Goal: Task Accomplishment & Management: Use online tool/utility

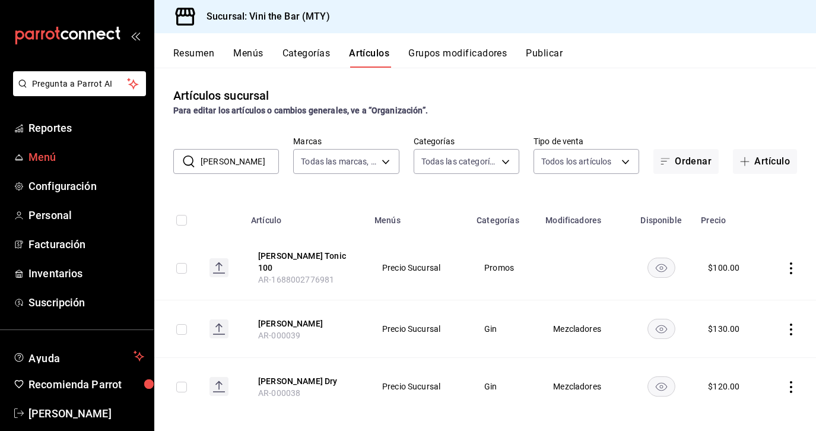
click at [61, 167] on link "Menú" at bounding box center [77, 157] width 154 height 26
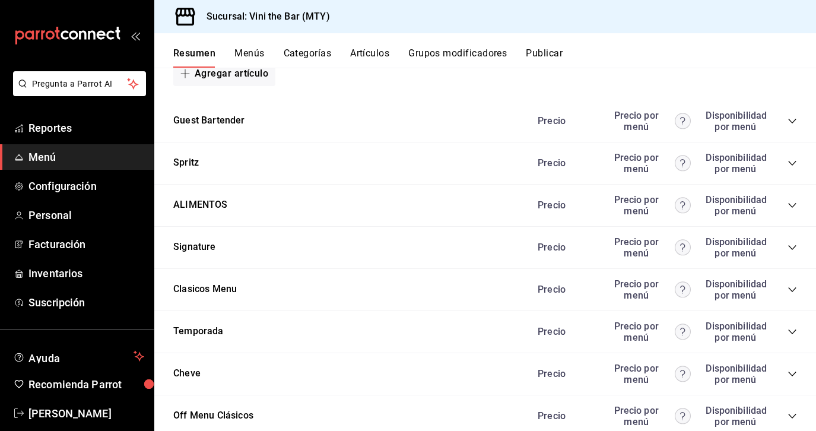
scroll to position [703, 0]
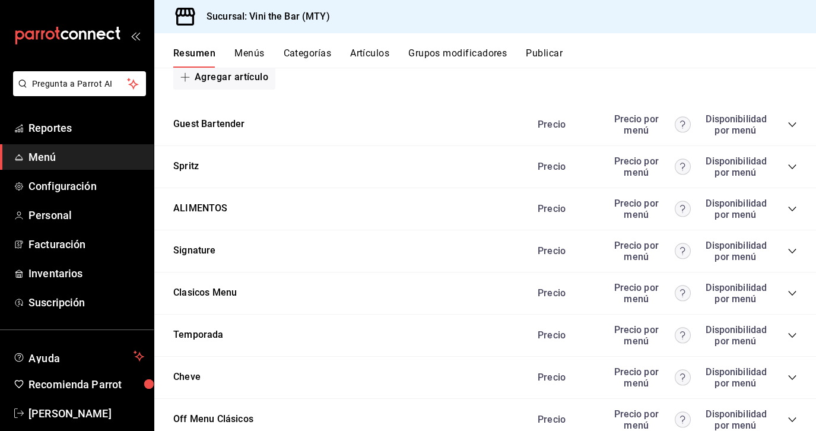
click at [793, 122] on icon "collapse-category-row" at bounding box center [791, 124] width 9 height 9
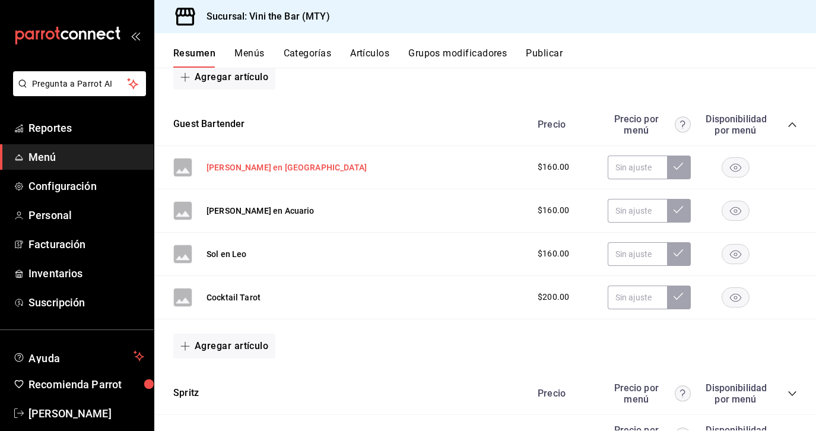
click at [272, 170] on button "[PERSON_NAME] en [GEOGRAPHIC_DATA]" at bounding box center [286, 167] width 160 height 12
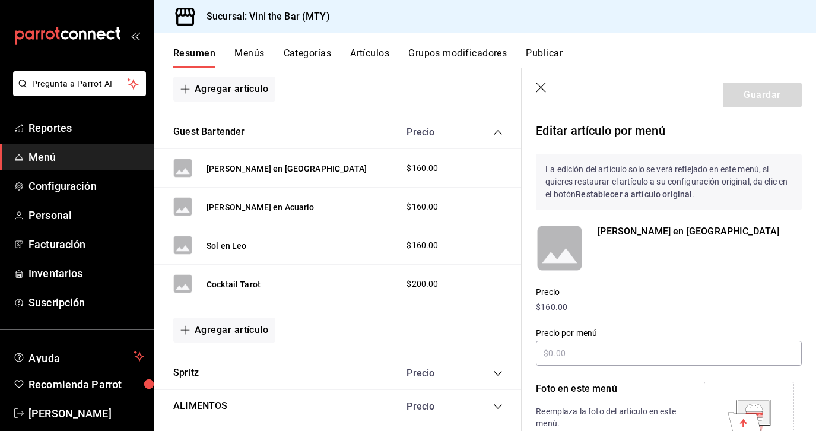
scroll to position [31, 0]
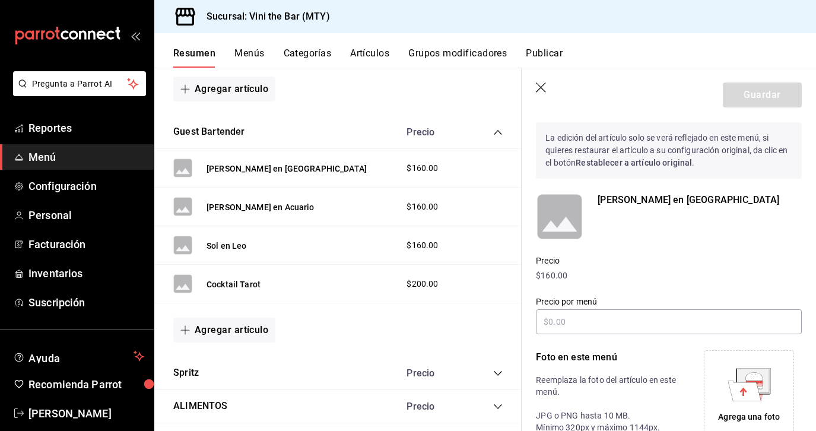
click at [678, 201] on p "[PERSON_NAME] en [GEOGRAPHIC_DATA]" at bounding box center [700, 200] width 204 height 14
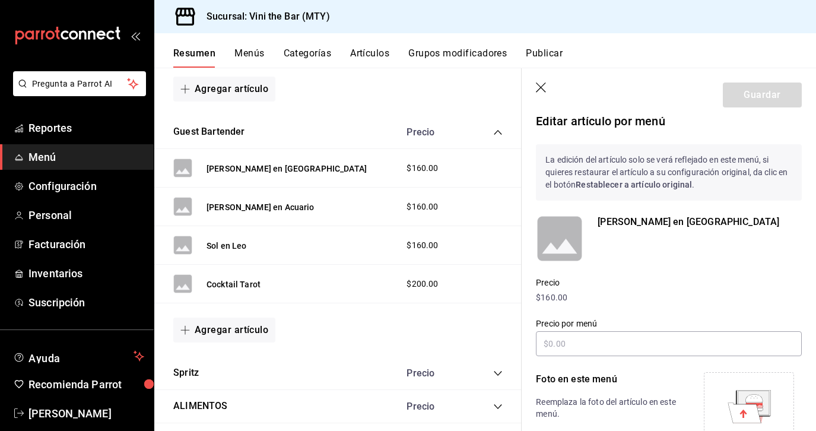
scroll to position [0, 0]
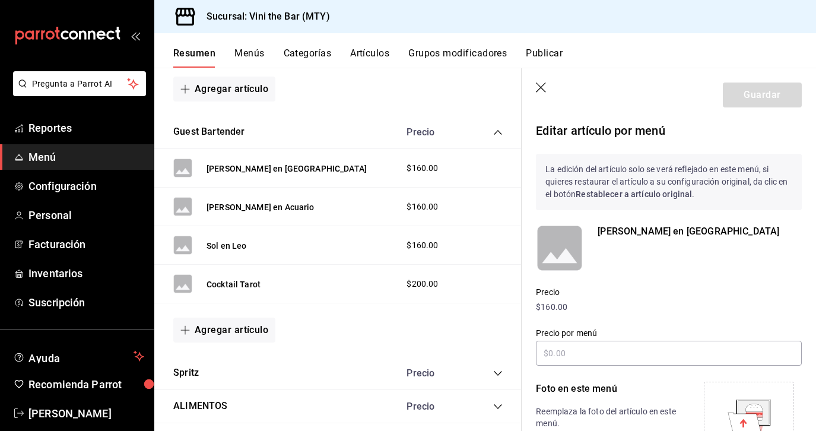
drag, startPoint x: 624, startPoint y: 138, endPoint x: 621, endPoint y: 132, distance: 6.6
click at [621, 131] on p "Editar artículo por menú" at bounding box center [669, 131] width 266 height 18
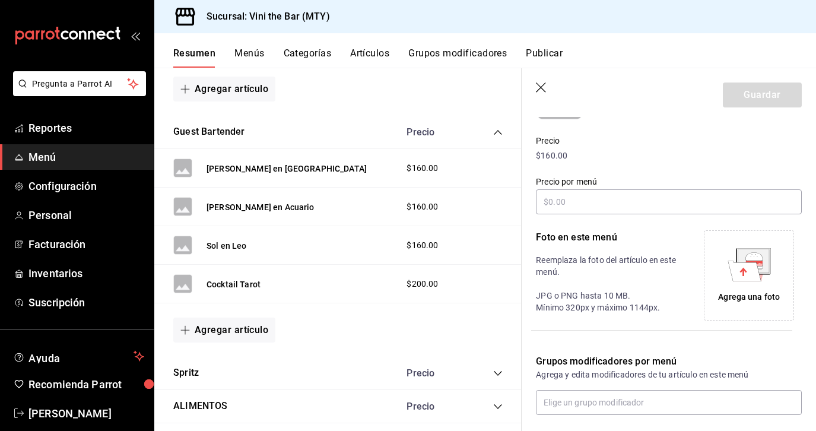
scroll to position [212, 0]
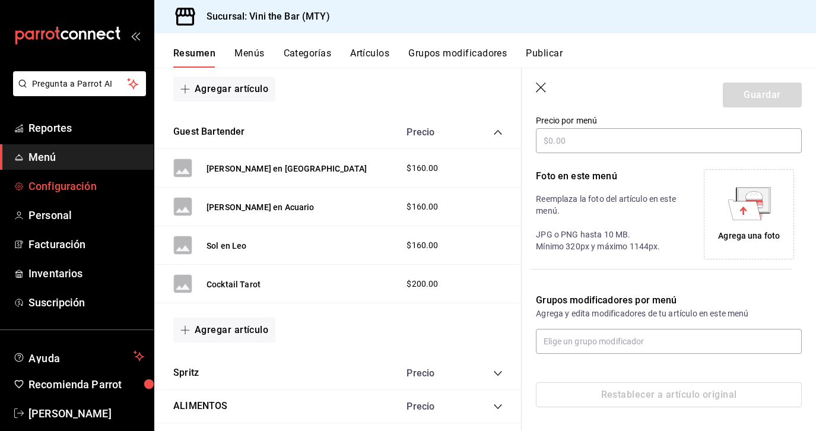
click at [90, 182] on span "Configuración" at bounding box center [86, 186] width 116 height 16
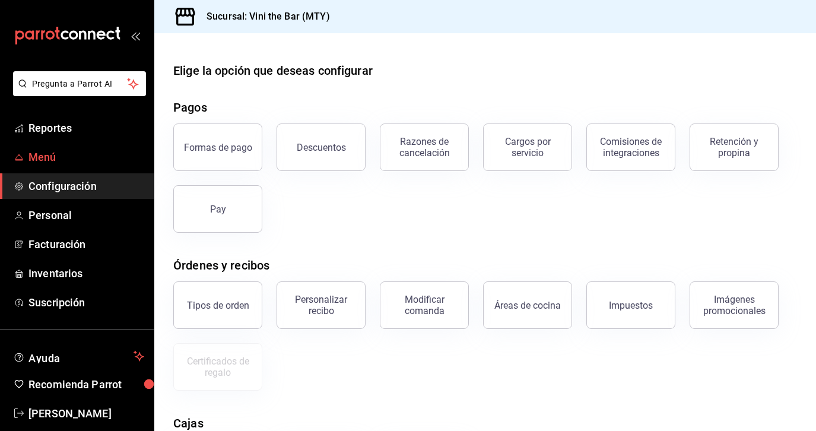
click at [45, 160] on span "Menú" at bounding box center [86, 157] width 116 height 16
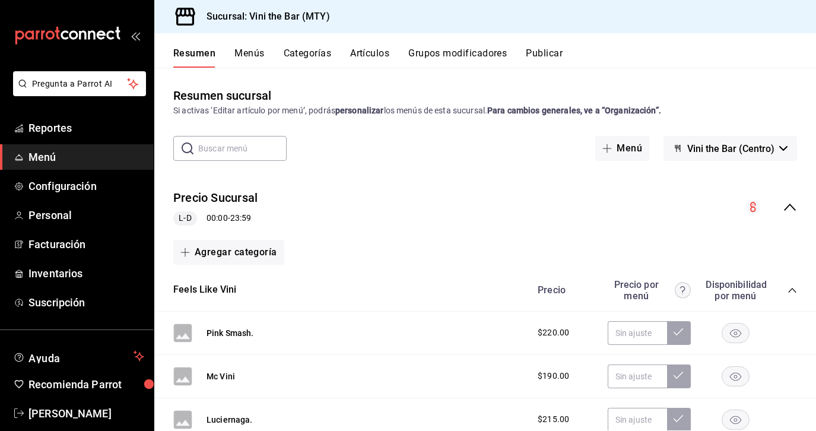
click at [368, 56] on button "Artículos" at bounding box center [369, 57] width 39 height 20
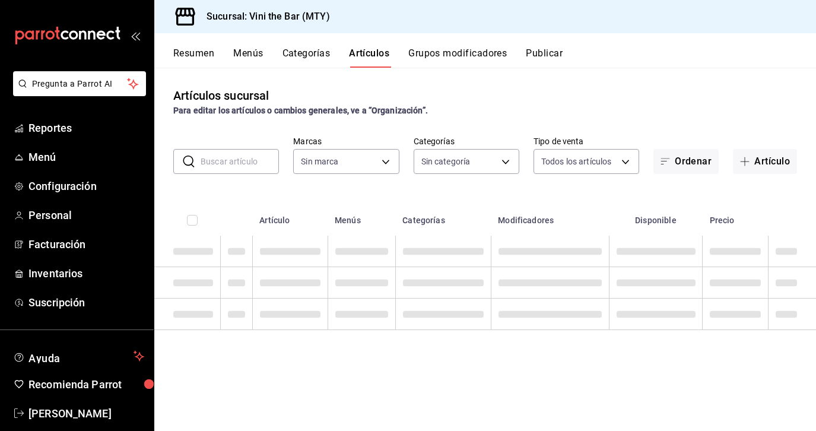
type input "301e9998-7bb8-4f99-8862-78d6caeba7de"
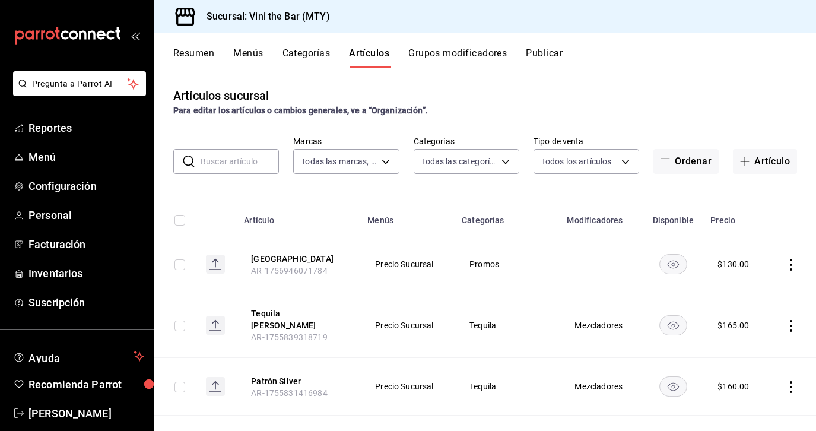
type input "12d1936a-636c-47d0-af86-05f23ee8085a,bf73e106-2912-4ef1-8d40-26f4b7a63d15,c075e…"
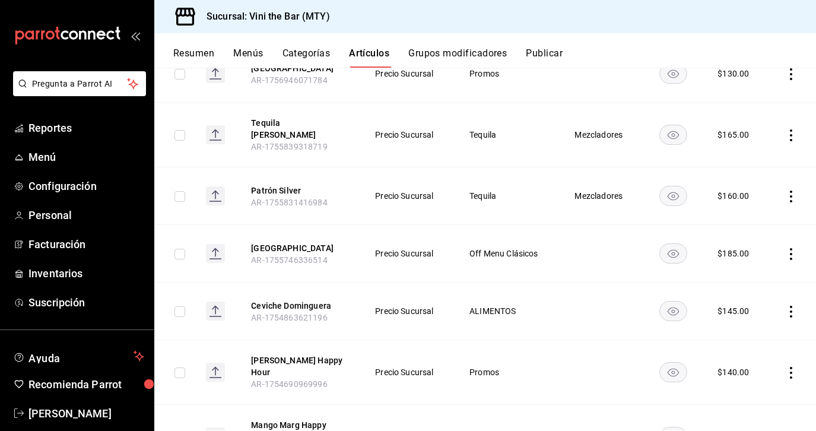
scroll to position [187, 0]
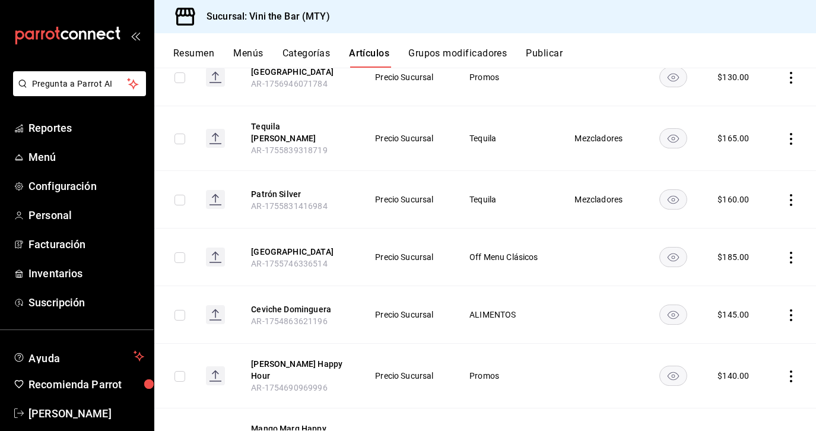
click at [319, 51] on button "Categorías" at bounding box center [306, 57] width 48 height 20
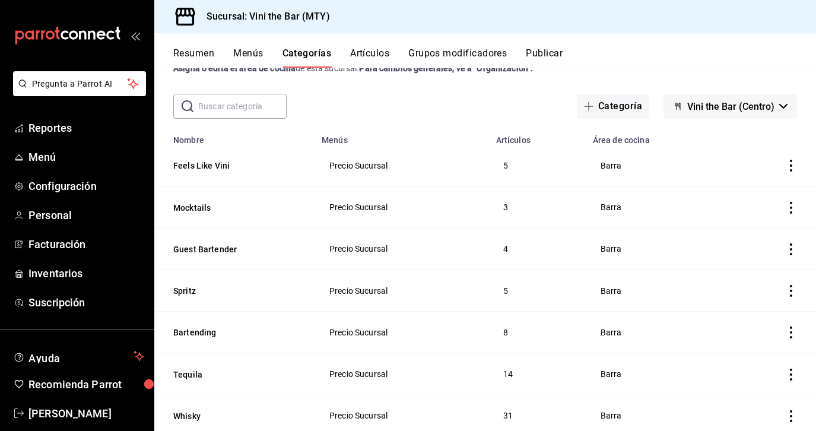
scroll to position [65, 0]
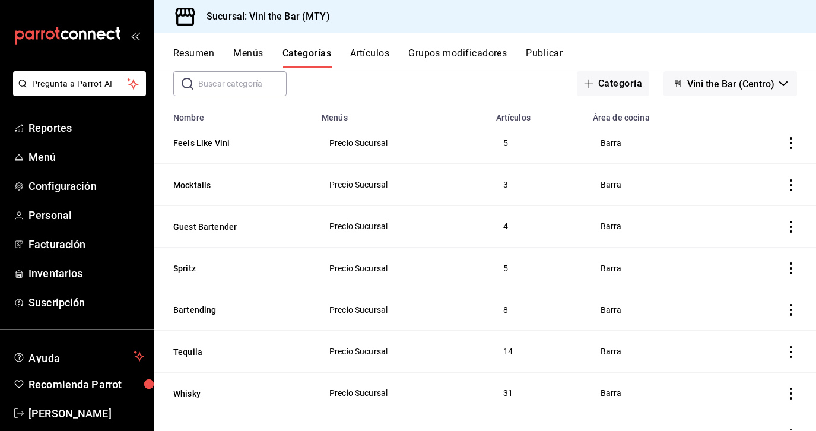
click at [789, 228] on icon "actions" at bounding box center [791, 227] width 12 height 12
click at [253, 53] on div at bounding box center [408, 215] width 816 height 431
click at [253, 53] on button "Menús" at bounding box center [248, 57] width 30 height 20
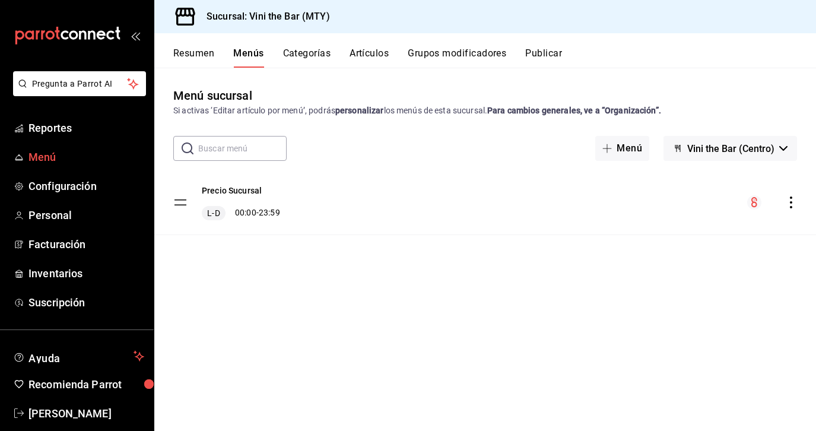
click at [63, 159] on span "Menú" at bounding box center [86, 157] width 116 height 16
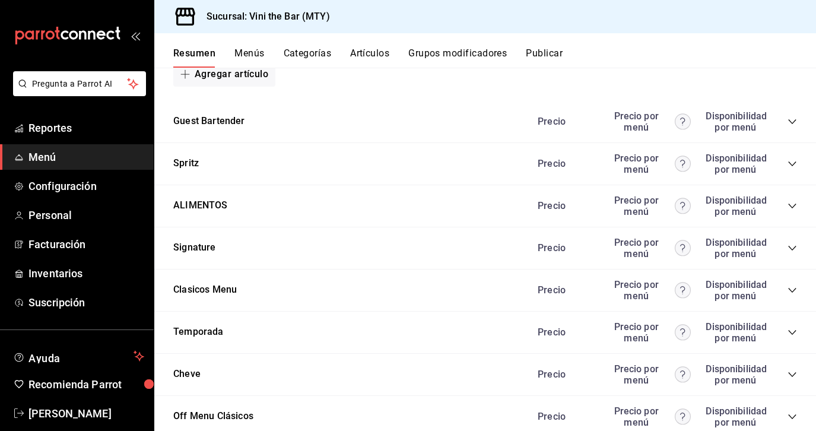
scroll to position [700, 0]
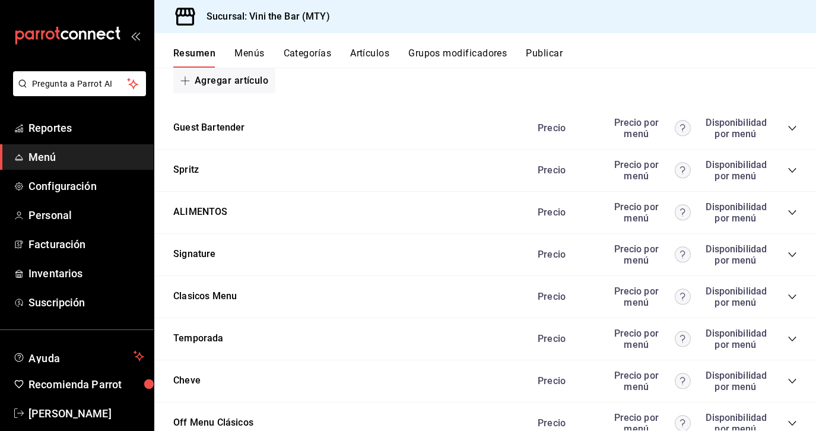
click at [796, 125] on icon "collapse-category-row" at bounding box center [791, 127] width 9 height 9
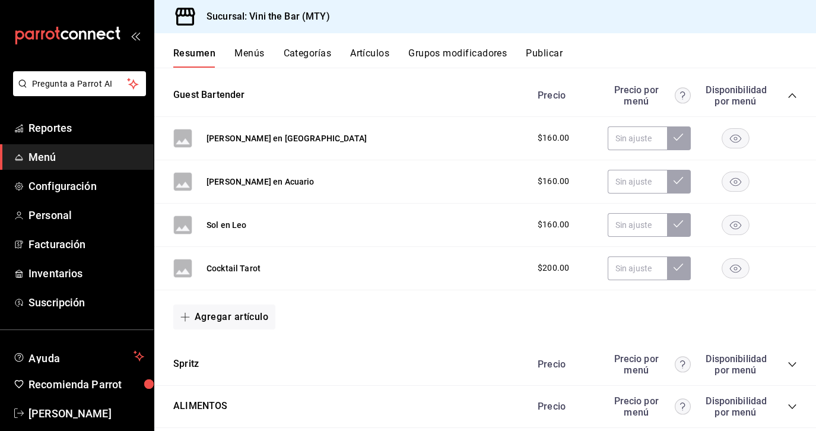
scroll to position [731, 0]
click at [282, 287] on div "Cocktail Tarot $200.00" at bounding box center [485, 269] width 662 height 43
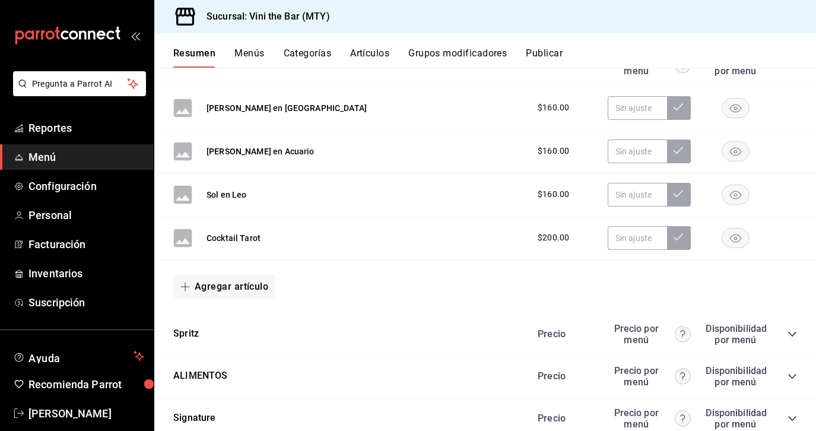
scroll to position [759, 0]
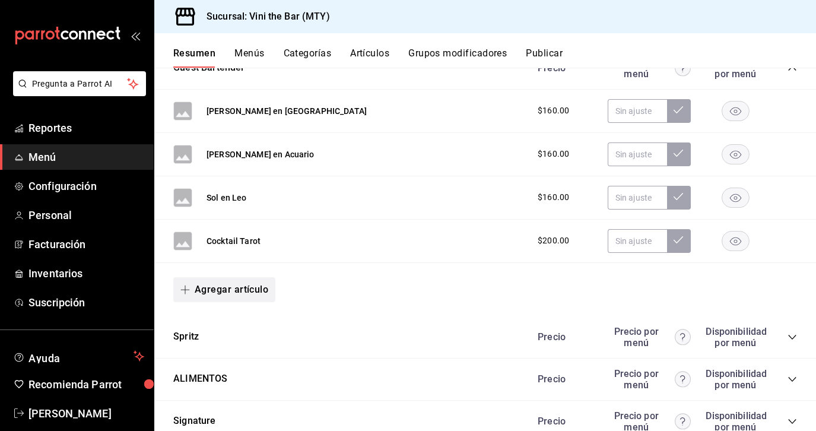
click at [270, 286] on button "Agregar artículo" at bounding box center [224, 289] width 102 height 25
click at [300, 288] on div at bounding box center [408, 215] width 816 height 431
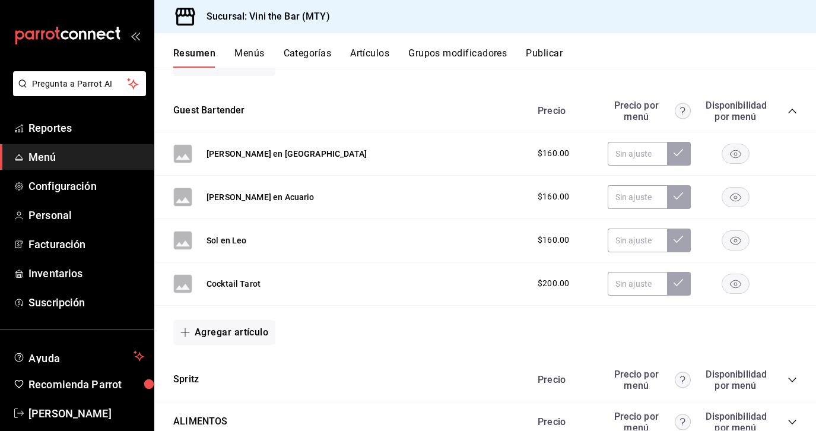
scroll to position [718, 0]
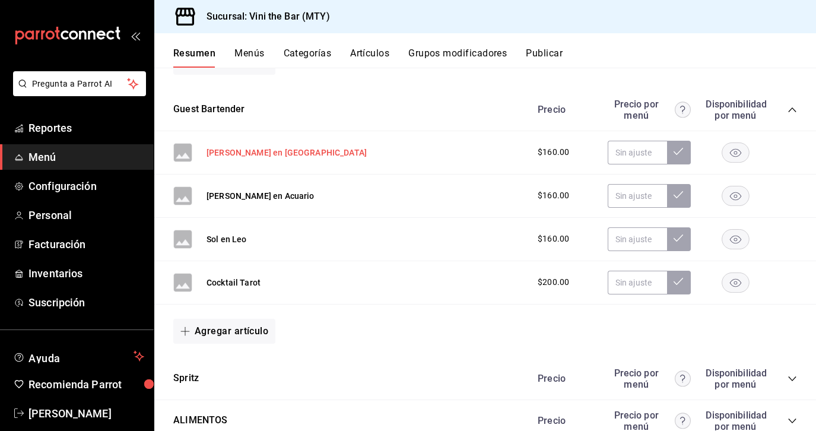
click at [271, 151] on button "[PERSON_NAME] en [GEOGRAPHIC_DATA]" at bounding box center [286, 153] width 160 height 12
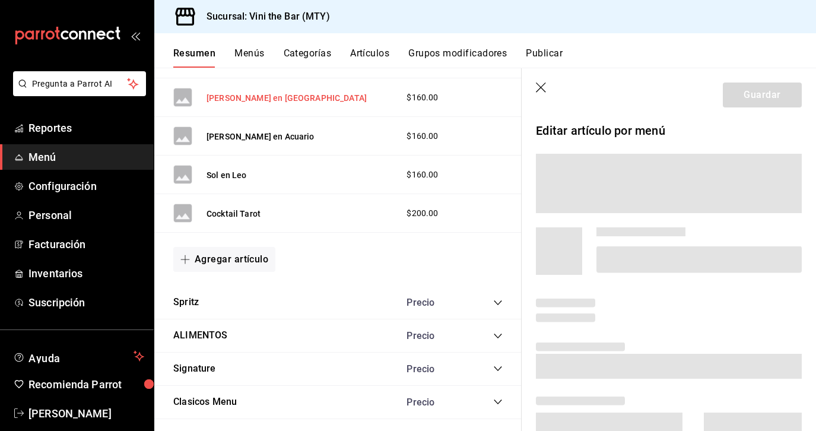
scroll to position [662, 0]
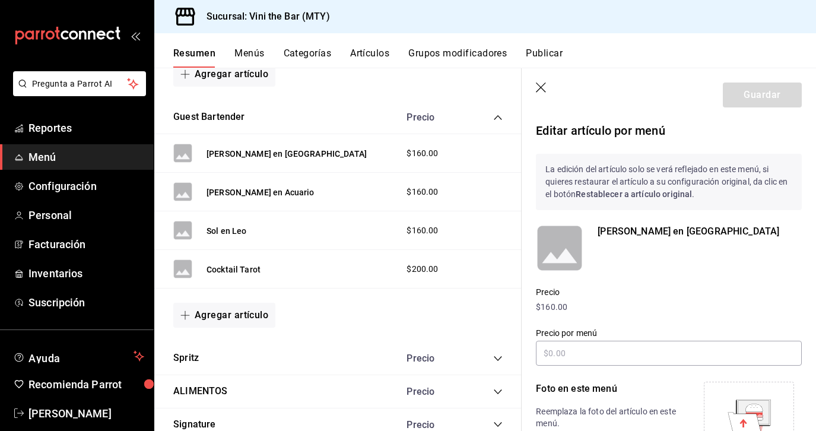
click at [654, 242] on div "[PERSON_NAME] en [GEOGRAPHIC_DATA]" at bounding box center [700, 247] width 204 height 47
click at [564, 303] on p "$160.00" at bounding box center [669, 307] width 266 height 12
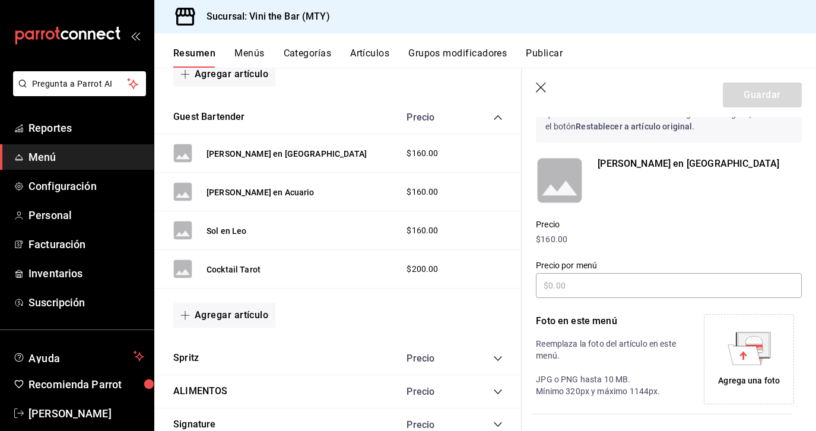
scroll to position [66, 0]
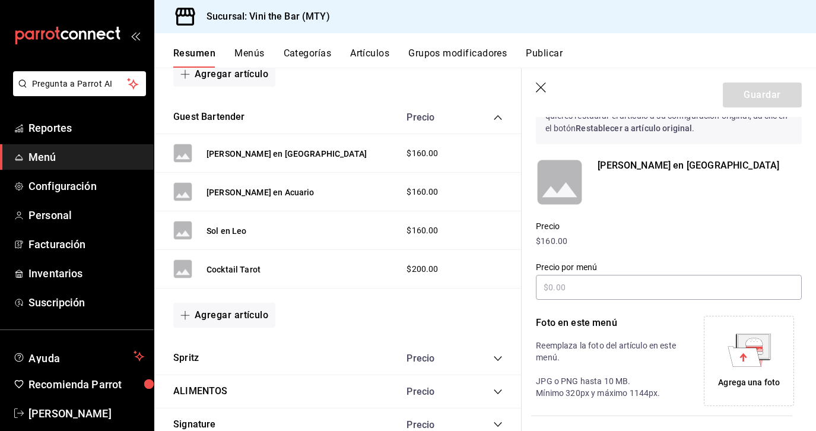
click at [631, 167] on p "[PERSON_NAME] en [GEOGRAPHIC_DATA]" at bounding box center [700, 165] width 204 height 14
click at [536, 87] on icon "button" at bounding box center [542, 88] width 12 height 12
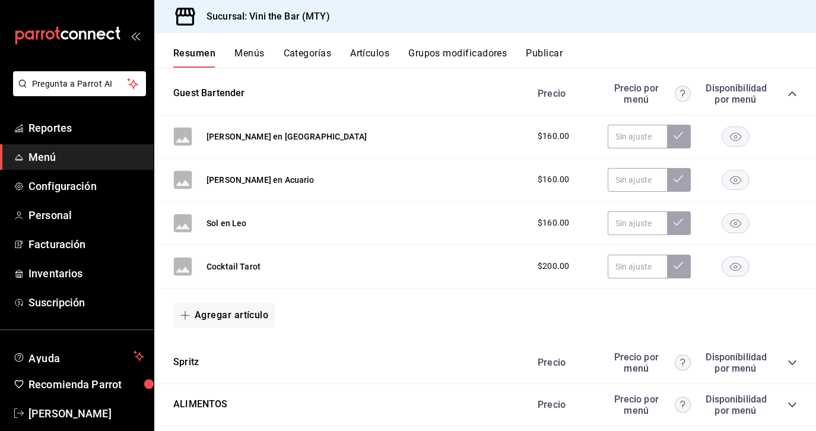
scroll to position [731, 0]
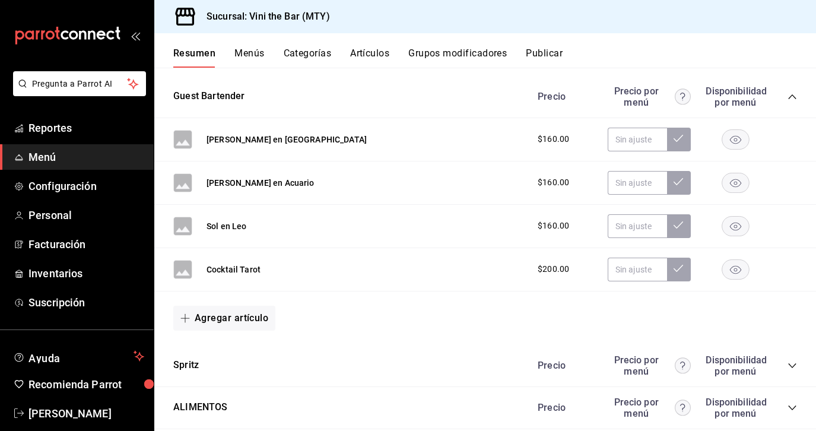
click at [547, 138] on span "$160.00" at bounding box center [553, 139] width 31 height 12
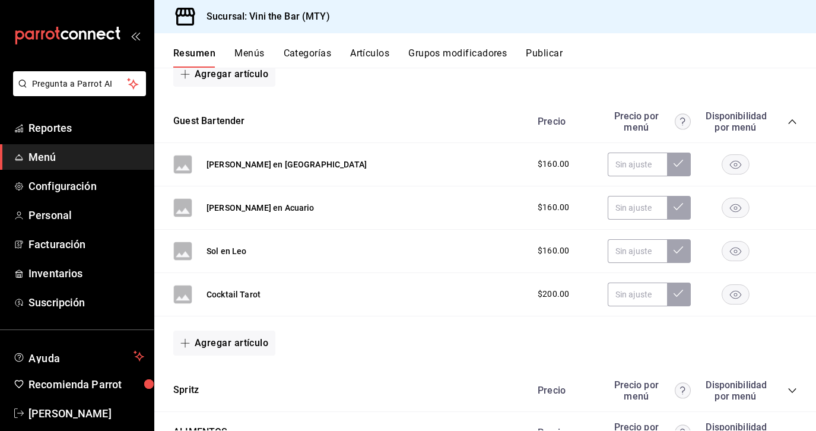
scroll to position [705, 0]
click at [249, 61] on button "Menús" at bounding box center [249, 57] width 30 height 20
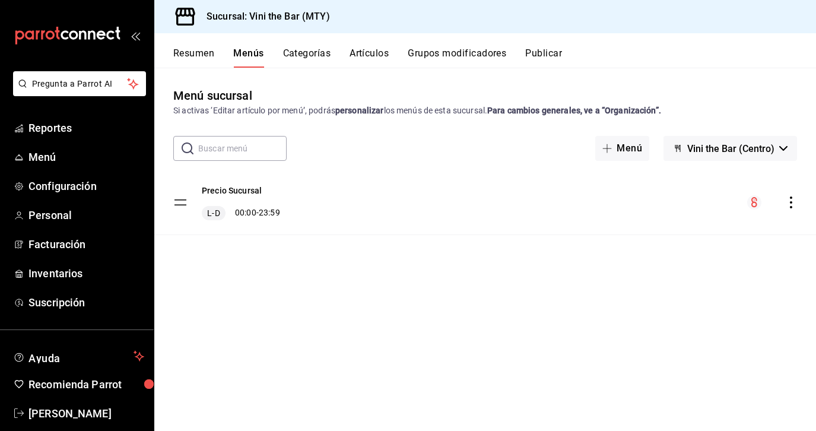
click at [404, 47] on div "Resumen Menús Categorías Artículos Grupos modificadores Publicar" at bounding box center [494, 57] width 643 height 20
click at [383, 49] on button "Artículos" at bounding box center [368, 57] width 39 height 20
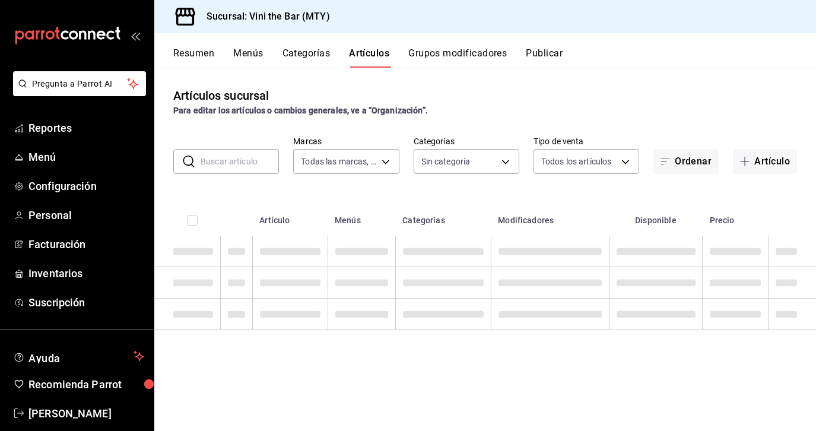
type input "301e9998-7bb8-4f99-8862-78d6caeba7de"
type input "12d1936a-636c-47d0-af86-05f23ee8085a,bf73e106-2912-4ef1-8d40-26f4b7a63d15,c075e…"
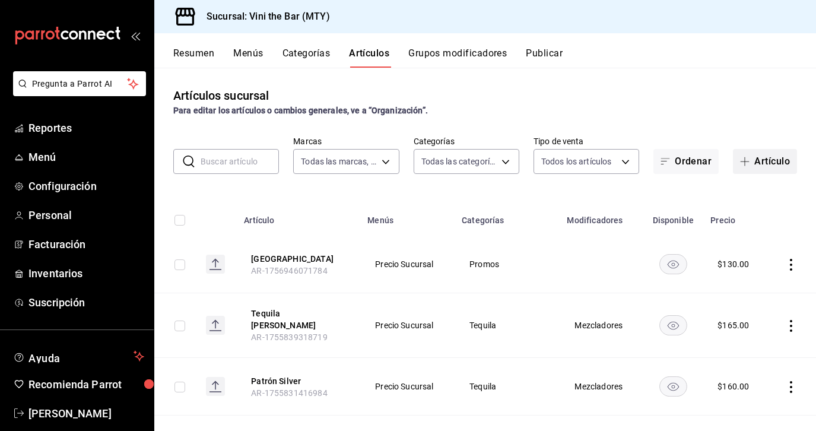
click at [778, 160] on button "Artículo" at bounding box center [765, 161] width 64 height 25
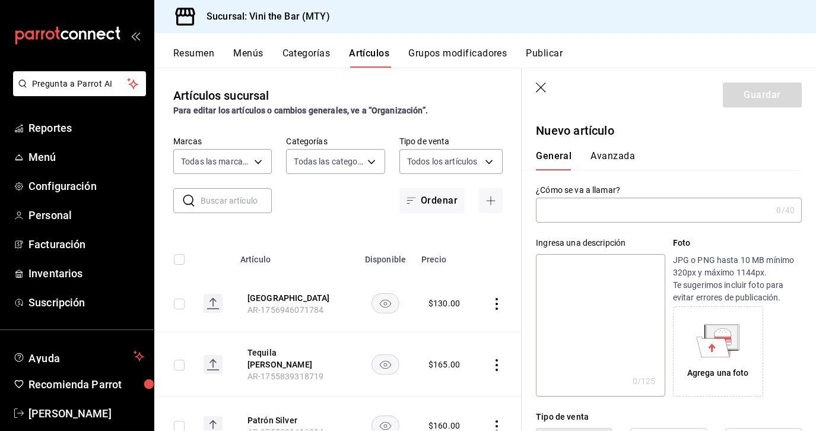
click at [573, 203] on input "text" at bounding box center [654, 210] width 236 height 24
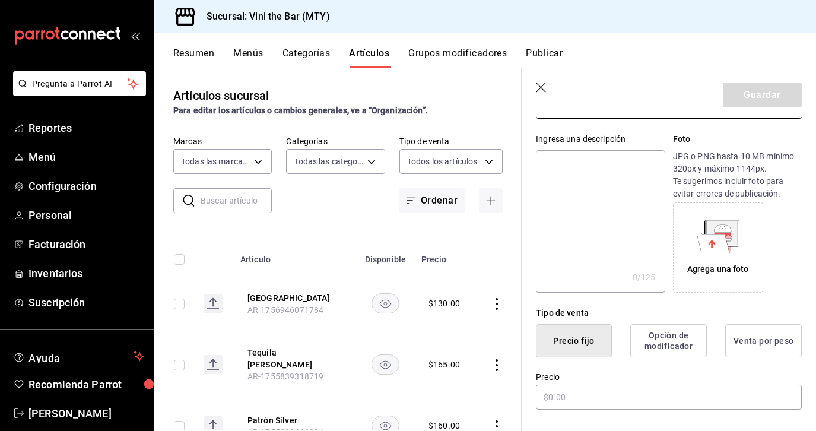
scroll to position [161, 0]
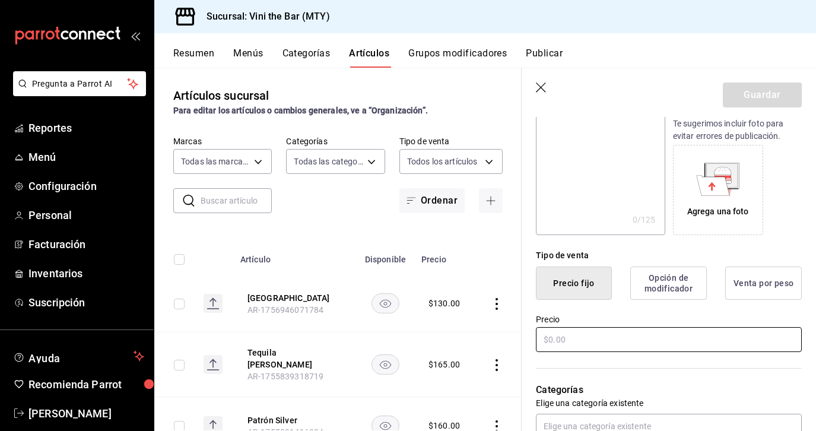
type input "Paper Plane AE"
click at [603, 336] on input "text" at bounding box center [669, 339] width 266 height 25
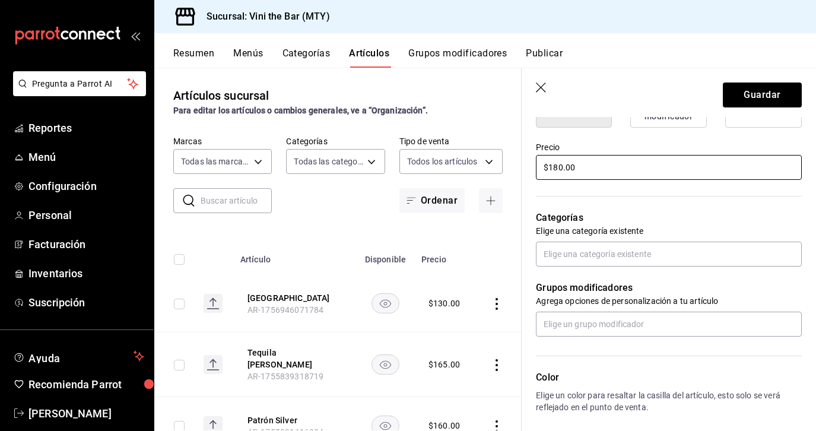
scroll to position [0, 0]
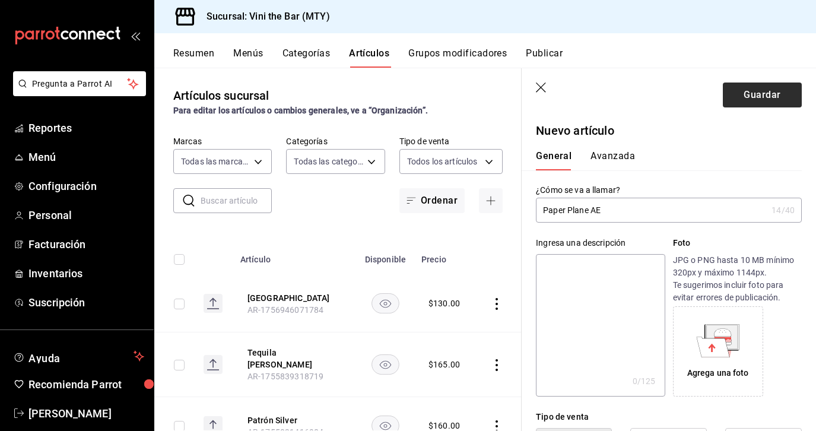
type input "$180.00"
click at [745, 87] on button "Guardar" at bounding box center [762, 94] width 79 height 25
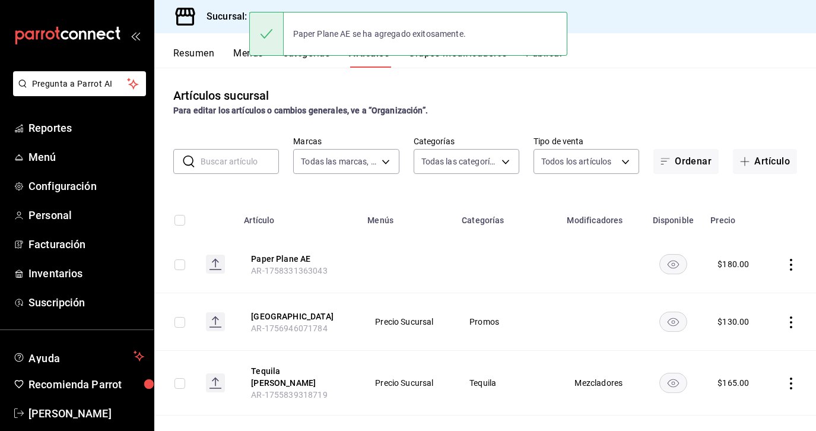
click at [795, 267] on icon "actions" at bounding box center [791, 265] width 12 height 12
click at [761, 288] on span "Editar" at bounding box center [755, 291] width 31 height 12
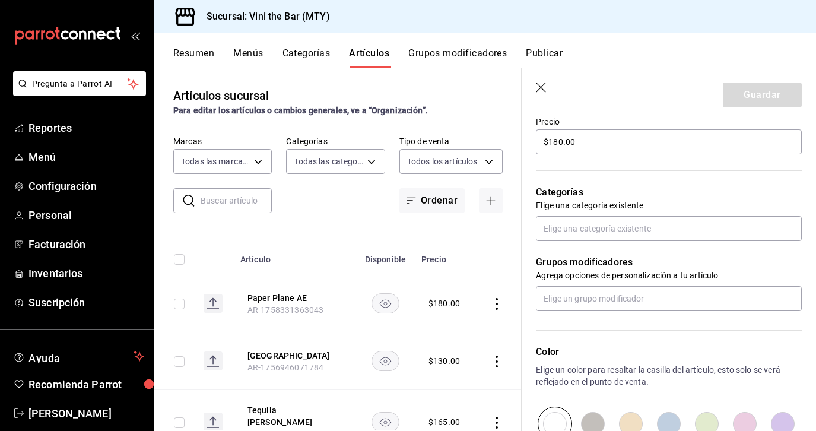
scroll to position [371, 0]
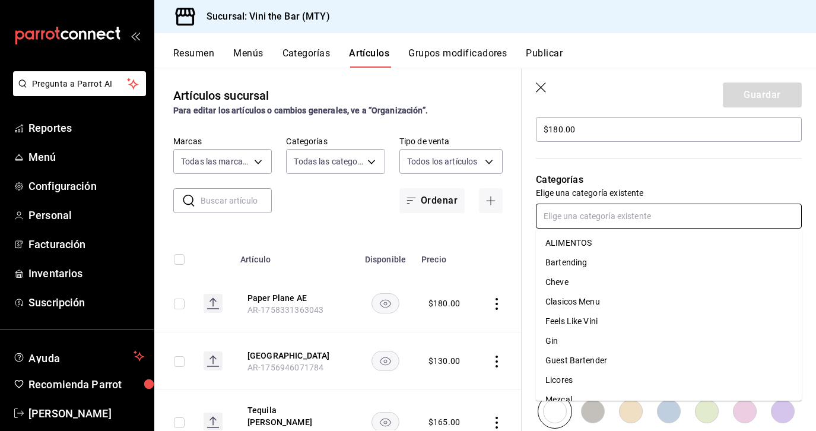
click at [627, 208] on input "text" at bounding box center [669, 216] width 266 height 25
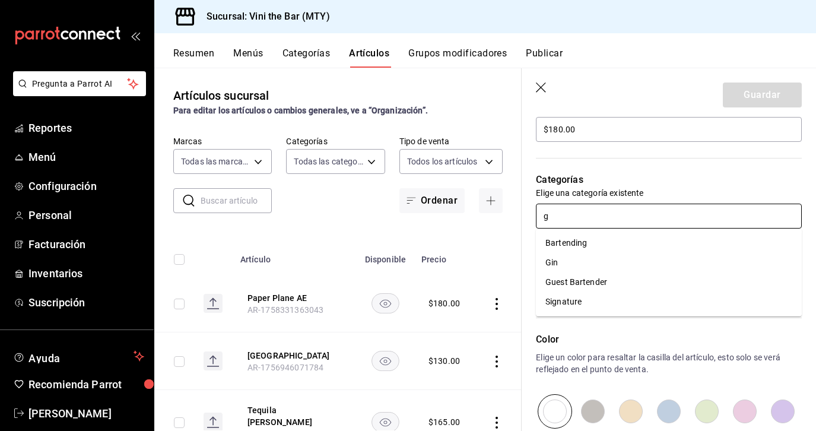
type input "gu"
click at [596, 237] on li "Guest Bartender" at bounding box center [669, 243] width 266 height 20
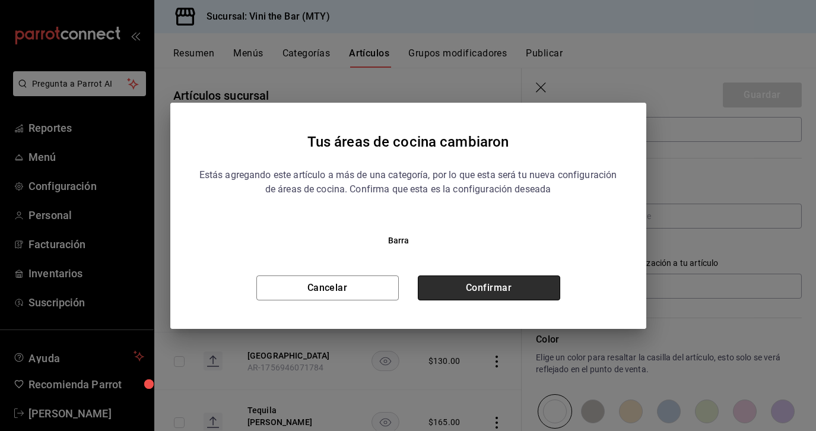
click at [511, 278] on button "Confirmar" at bounding box center [489, 287] width 142 height 25
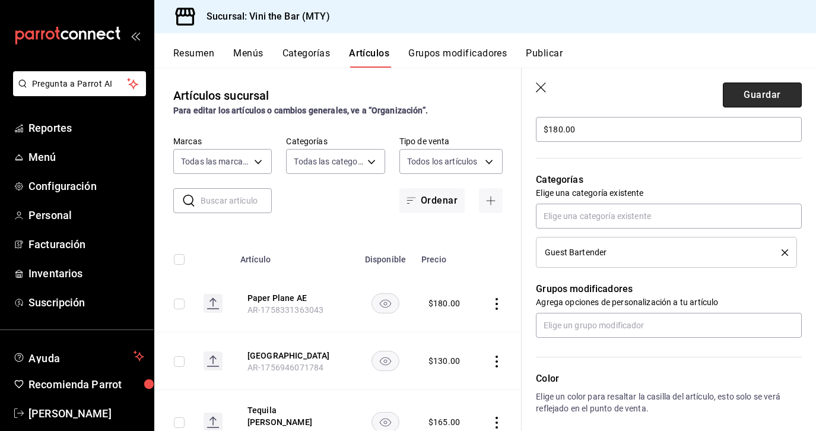
click at [771, 97] on button "Guardar" at bounding box center [762, 94] width 79 height 25
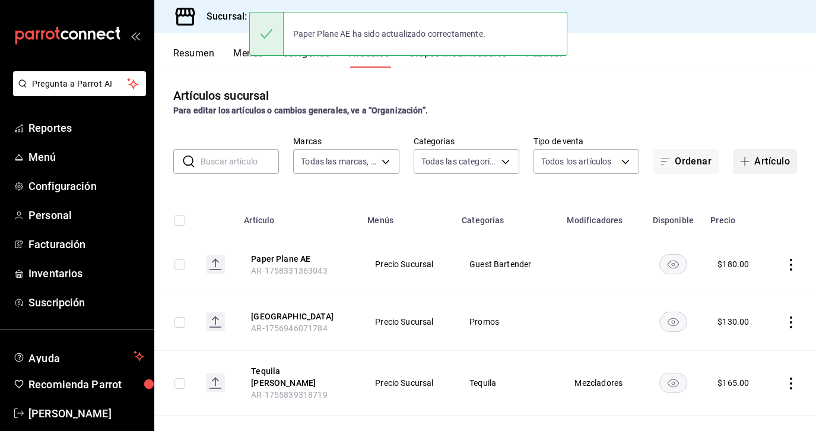
click at [746, 158] on icon "button" at bounding box center [744, 161] width 9 height 9
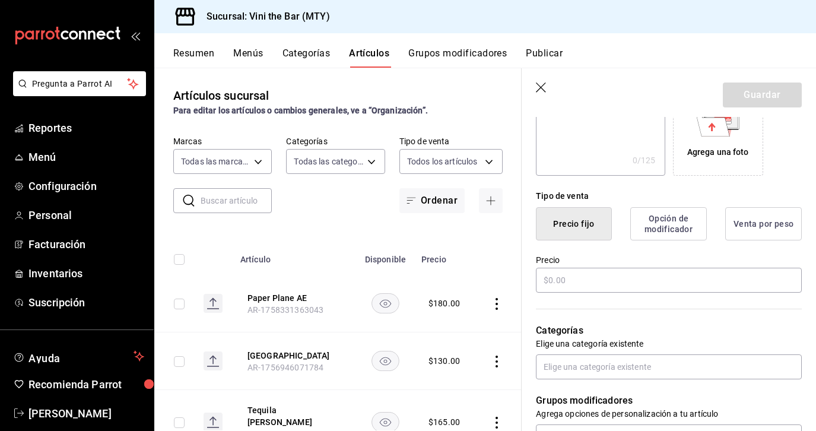
scroll to position [234, 0]
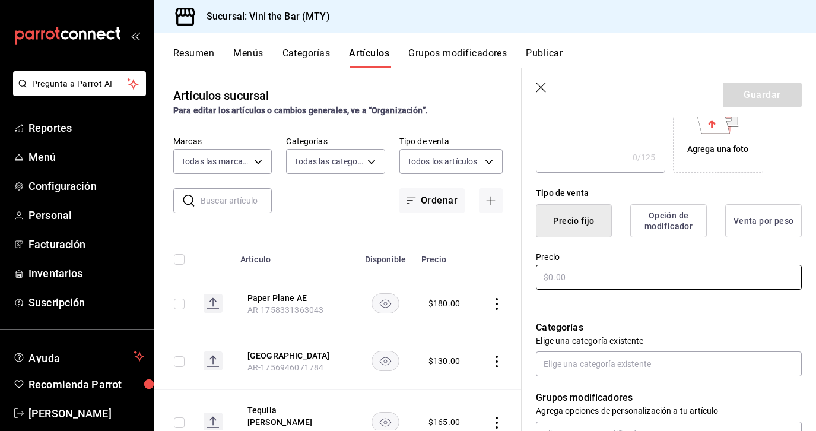
type input "OLD FASHIONED AE"
click at [626, 277] on input "text" at bounding box center [669, 277] width 266 height 25
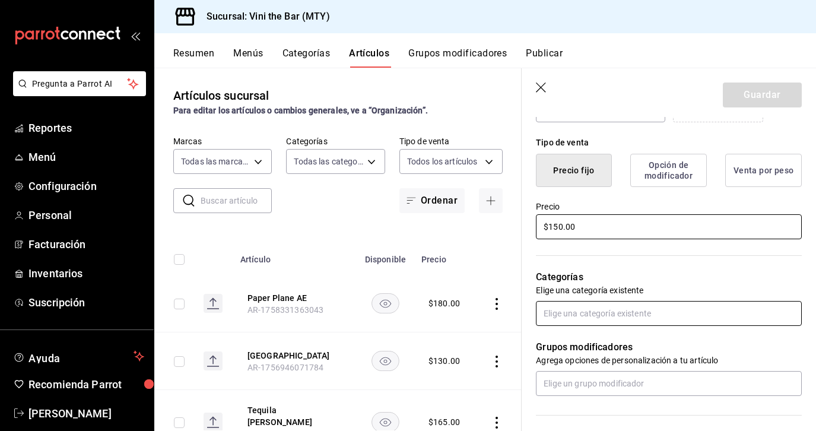
type input "$150.00"
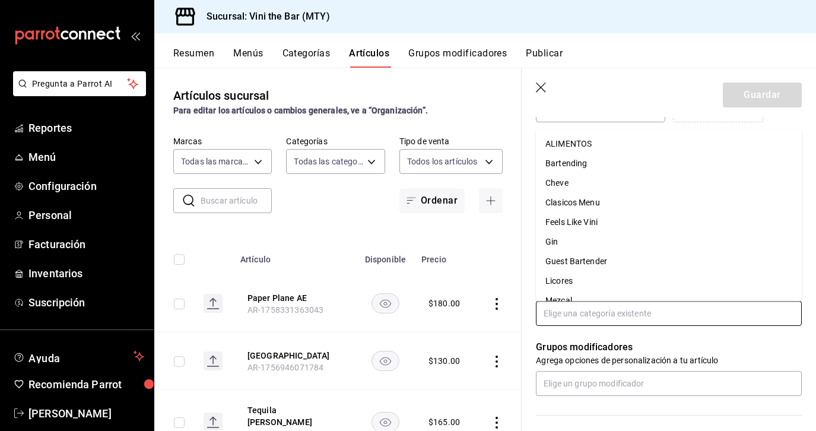
click at [652, 312] on input "text" at bounding box center [669, 313] width 266 height 25
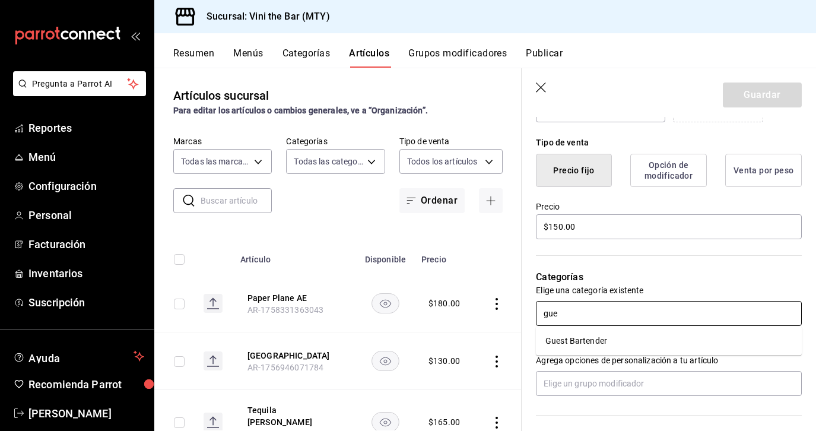
type input "gues"
click at [587, 337] on li "Guest Bartender" at bounding box center [669, 341] width 266 height 20
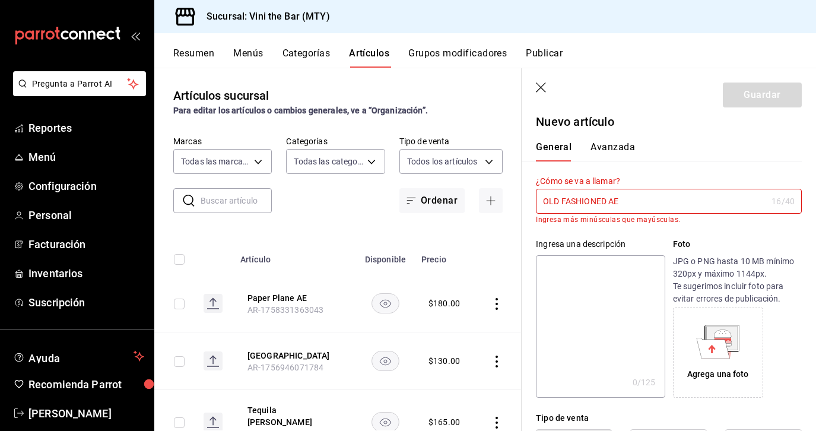
scroll to position [0, 0]
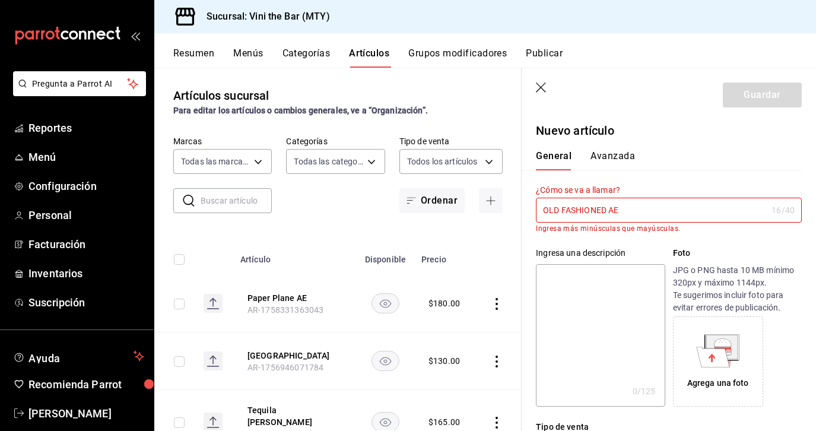
click at [643, 219] on input "OLD FASHIONED AE" at bounding box center [651, 210] width 231 height 24
drag, startPoint x: 636, startPoint y: 210, endPoint x: 545, endPoint y: 210, distance: 90.8
click at [545, 210] on input "OLD FASHIONED AE" at bounding box center [651, 210] width 231 height 24
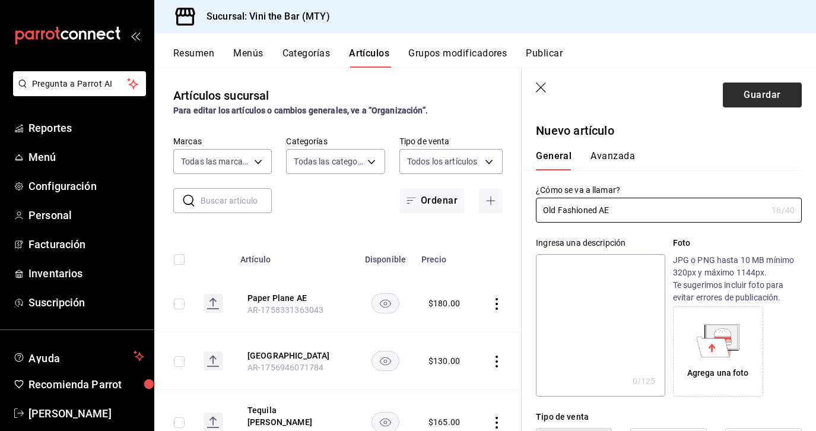
type input "Old Fashioned AE"
click at [768, 101] on button "Guardar" at bounding box center [762, 94] width 79 height 25
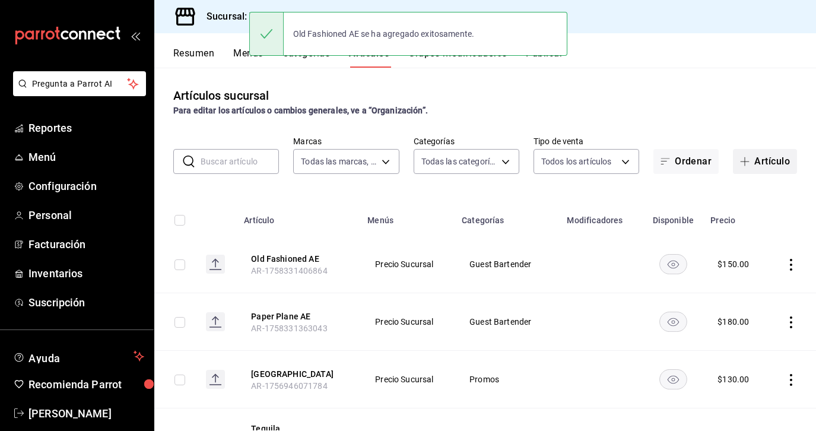
click at [753, 163] on span "button" at bounding box center [747, 161] width 14 height 9
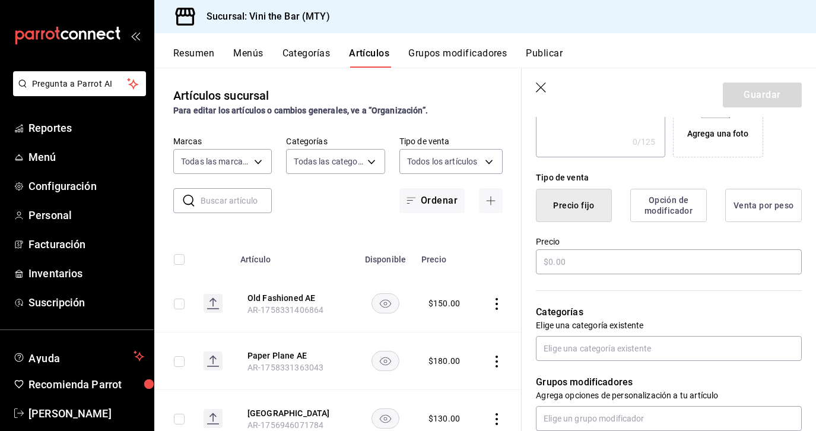
scroll to position [255, 0]
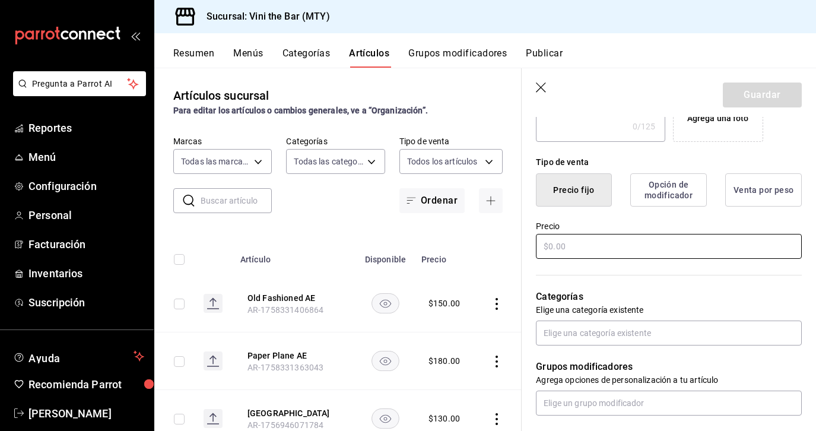
type input "Espresso Angels"
click at [657, 243] on input "text" at bounding box center [669, 246] width 266 height 25
type input "$180.00"
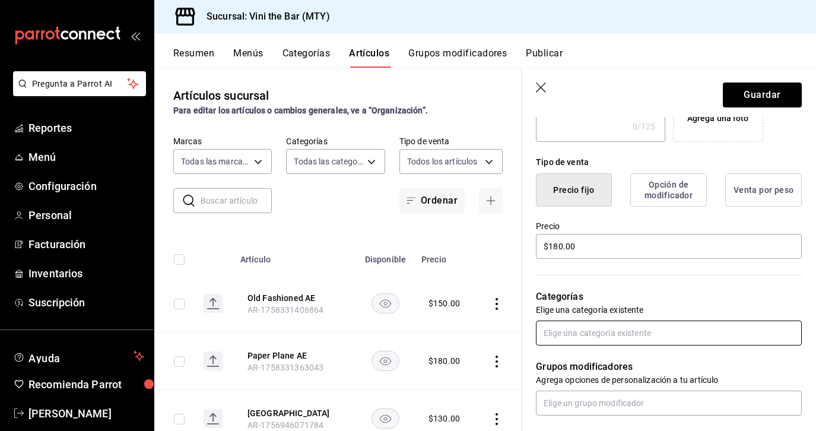
click at [571, 339] on input "text" at bounding box center [669, 332] width 266 height 25
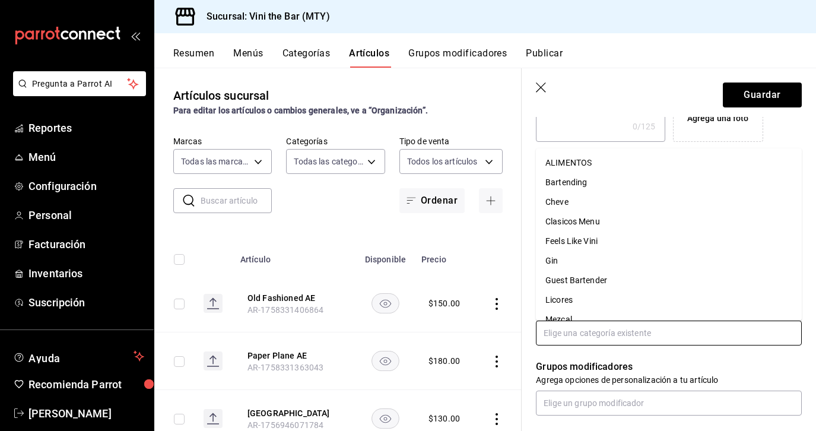
click at [595, 284] on li "Guest Bartender" at bounding box center [669, 281] width 266 height 20
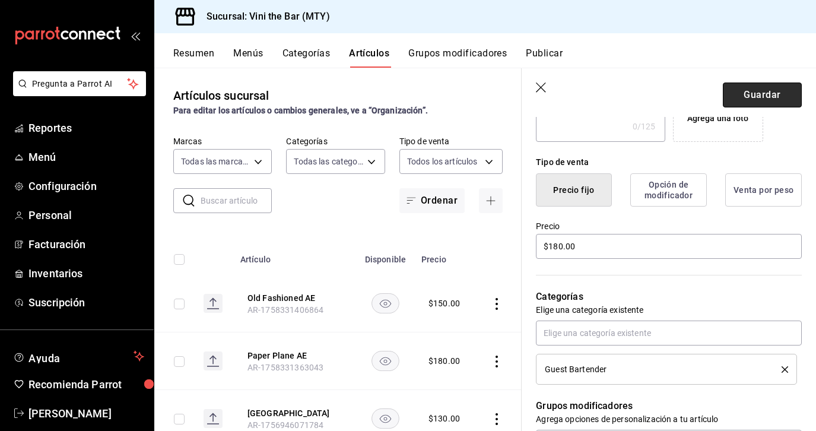
click at [768, 100] on button "Guardar" at bounding box center [762, 94] width 79 height 25
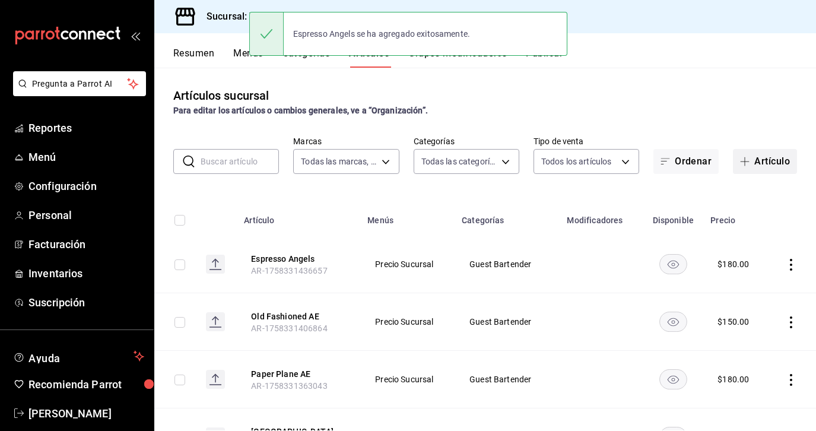
click at [768, 160] on button "Artículo" at bounding box center [765, 161] width 64 height 25
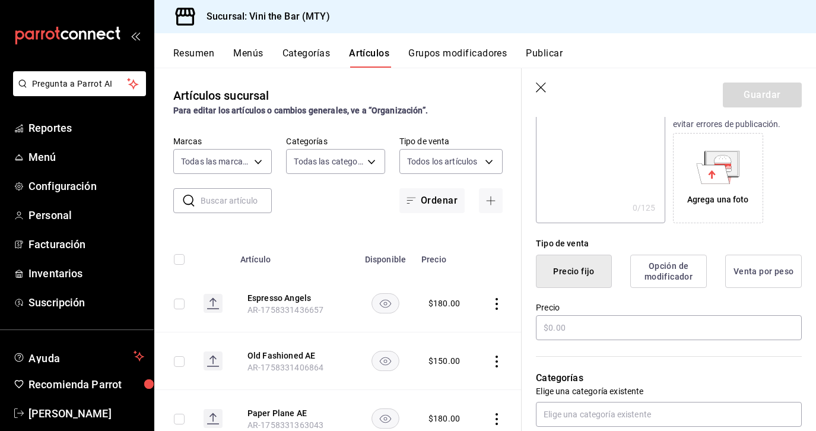
scroll to position [295, 0]
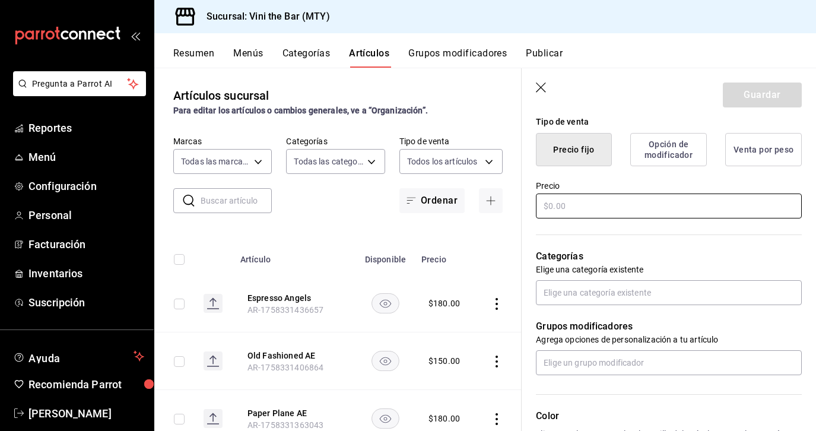
type input "[PERSON_NAME] Envy Highball"
click at [664, 196] on input "text" at bounding box center [669, 205] width 266 height 25
type input "$150.00"
click at [643, 285] on input "text" at bounding box center [669, 292] width 266 height 25
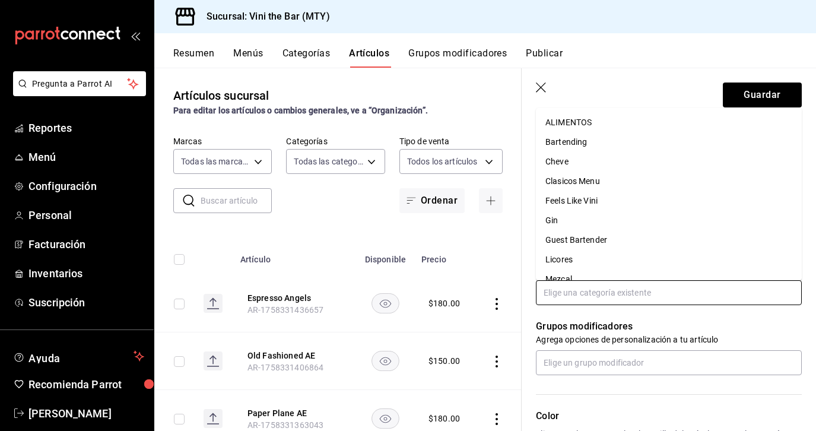
click at [593, 246] on li "Guest Bartender" at bounding box center [669, 240] width 266 height 20
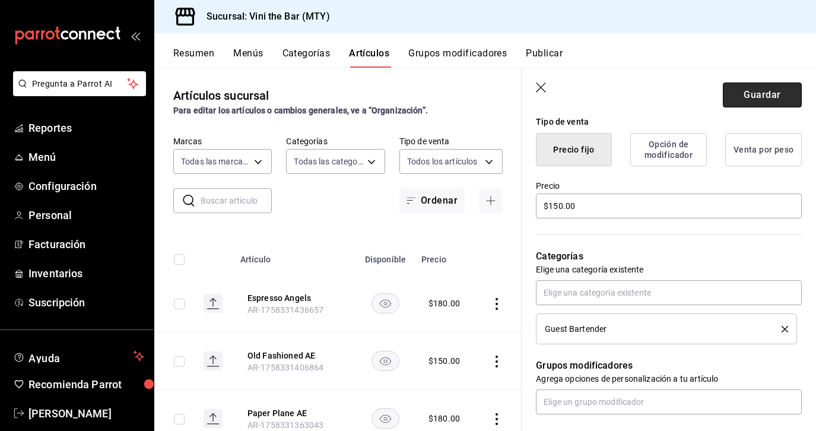
click at [781, 84] on button "Guardar" at bounding box center [762, 94] width 79 height 25
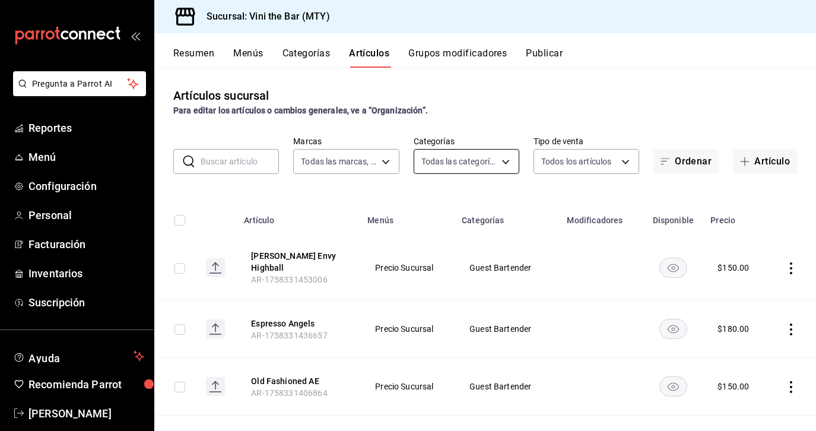
click at [447, 169] on body "Pregunta a Parrot AI Reportes Menú Configuración Personal Facturación Inventari…" at bounding box center [408, 215] width 816 height 431
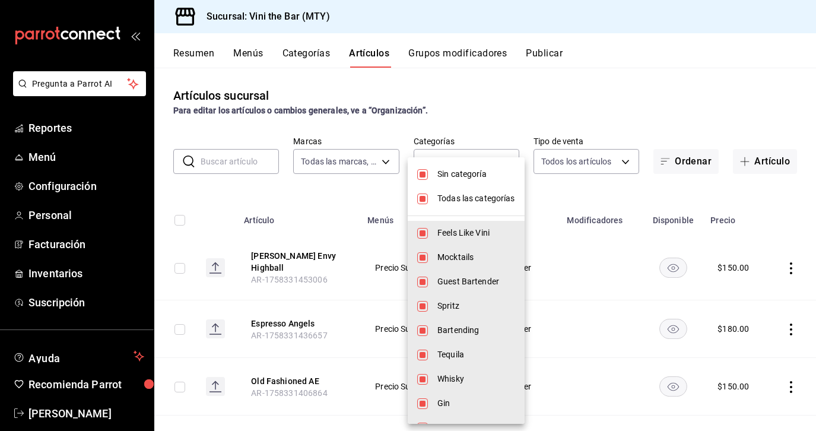
click at [435, 176] on li "Sin categoría" at bounding box center [466, 174] width 117 height 24
checkbox input "false"
click at [459, 198] on span "Todas las categorías" at bounding box center [476, 198] width 78 height 12
checkbox input "false"
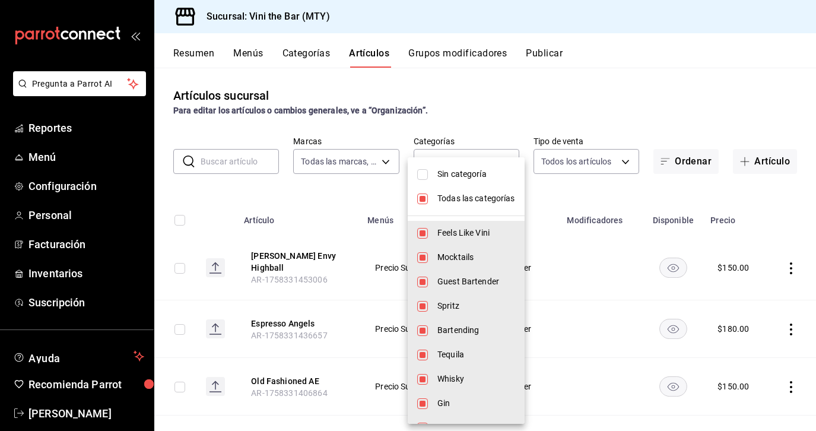
checkbox input "false"
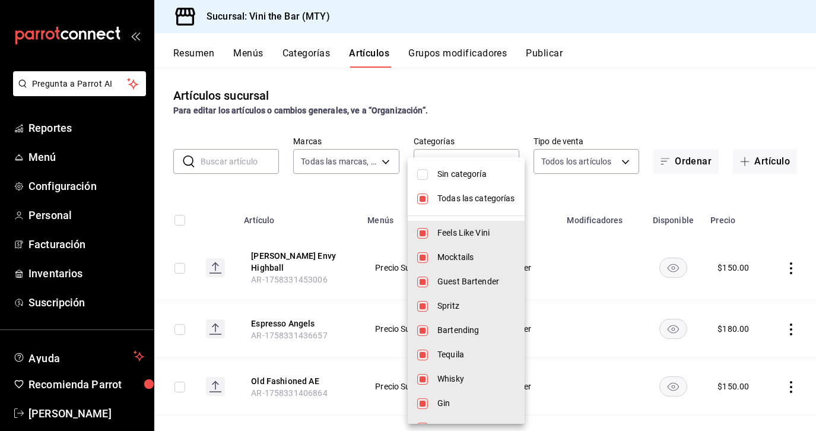
checkbox input "false"
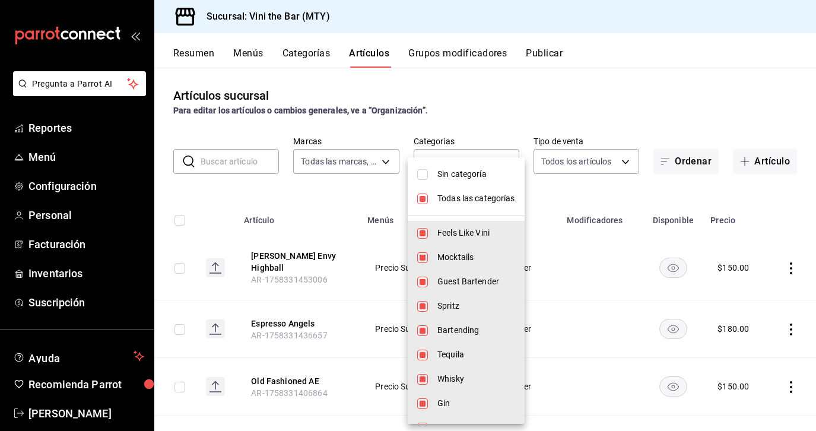
checkbox input "false"
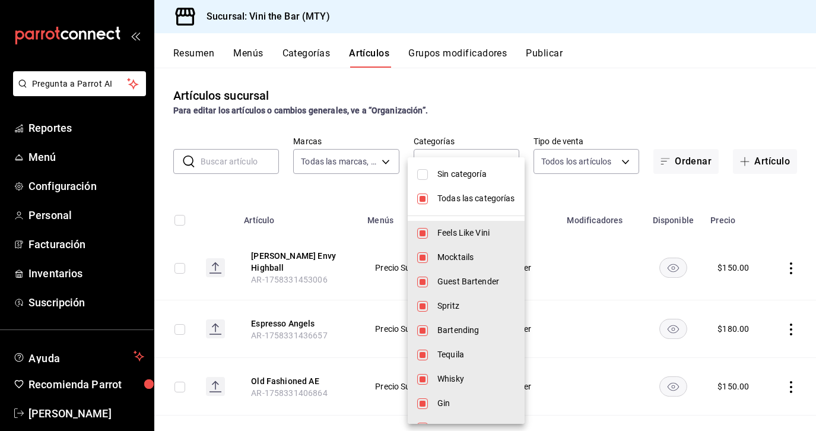
checkbox input "false"
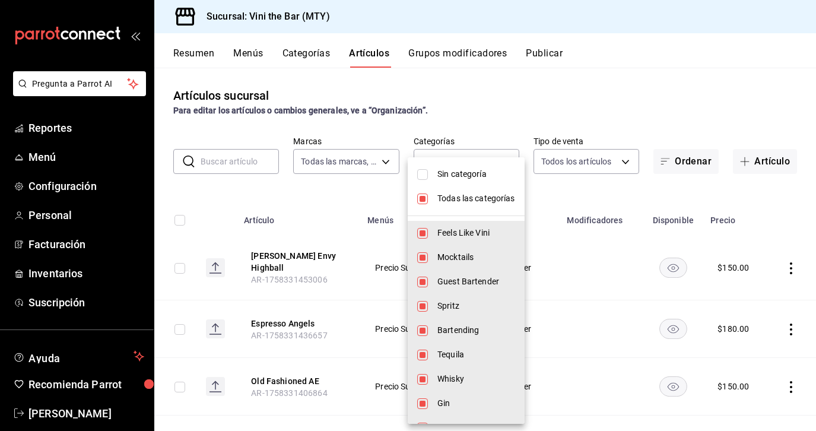
checkbox input "false"
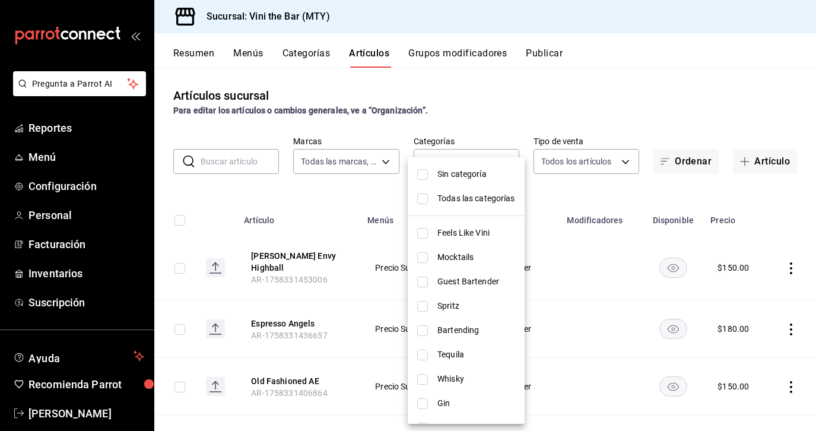
click at [461, 284] on span "Guest Bartender" at bounding box center [476, 281] width 78 height 12
type input "c075e35c-886f-4a0c-893b-5389eda8e638"
checkbox input "true"
click at [606, 202] on div at bounding box center [408, 215] width 816 height 431
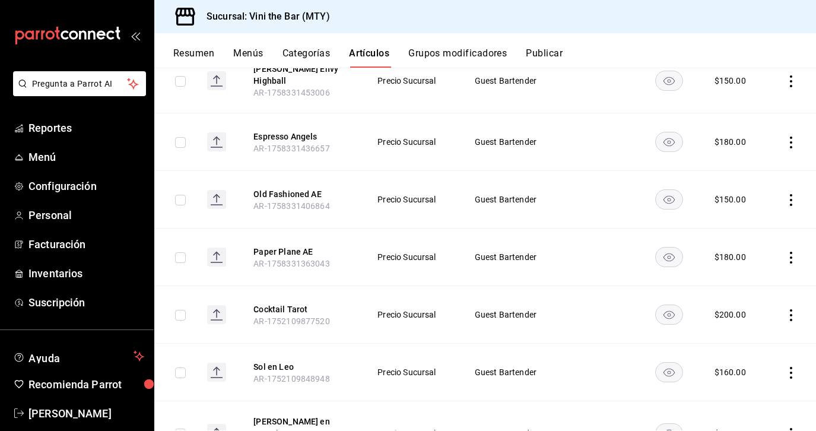
scroll to position [290, 0]
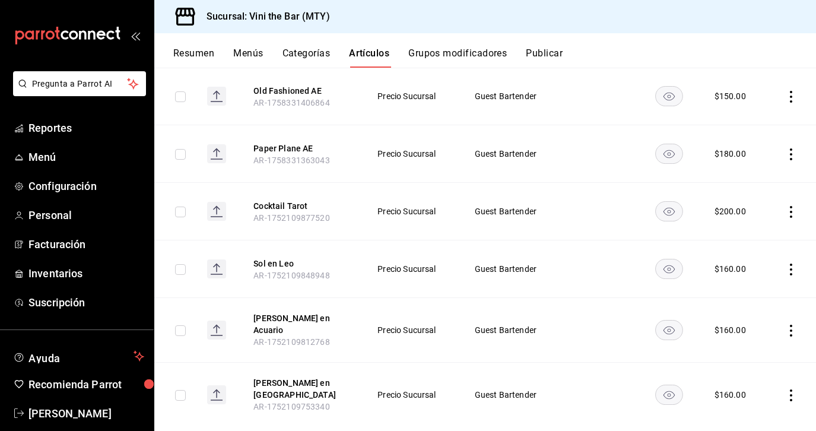
click at [796, 206] on icon "actions" at bounding box center [791, 212] width 12 height 12
click at [761, 234] on span "Editar" at bounding box center [755, 231] width 31 height 12
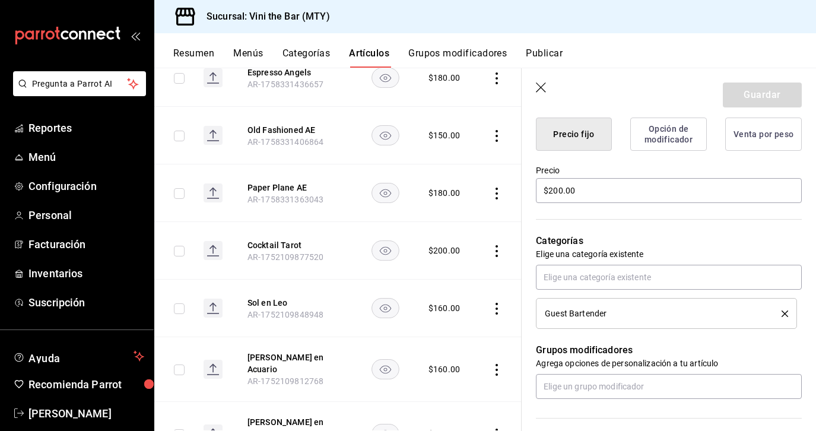
scroll to position [384, 0]
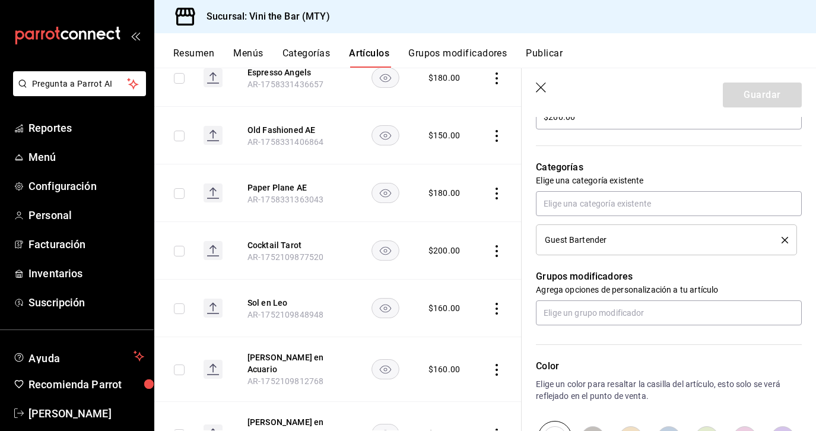
click at [786, 237] on icon "delete" at bounding box center [784, 240] width 7 height 7
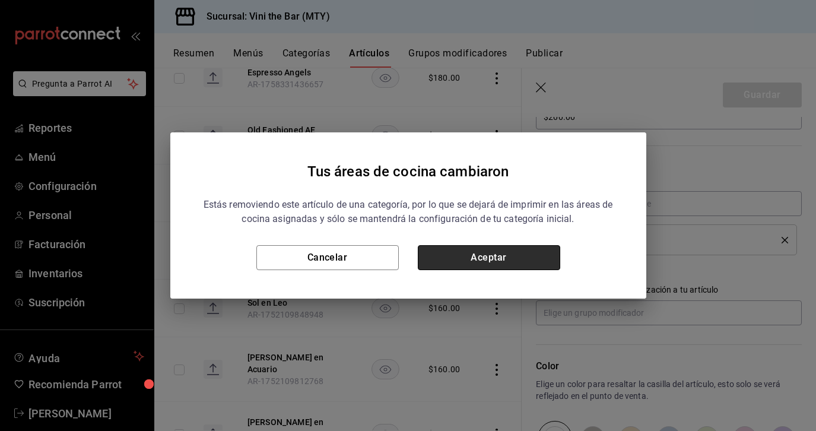
click at [519, 263] on button "Aceptar" at bounding box center [489, 257] width 142 height 25
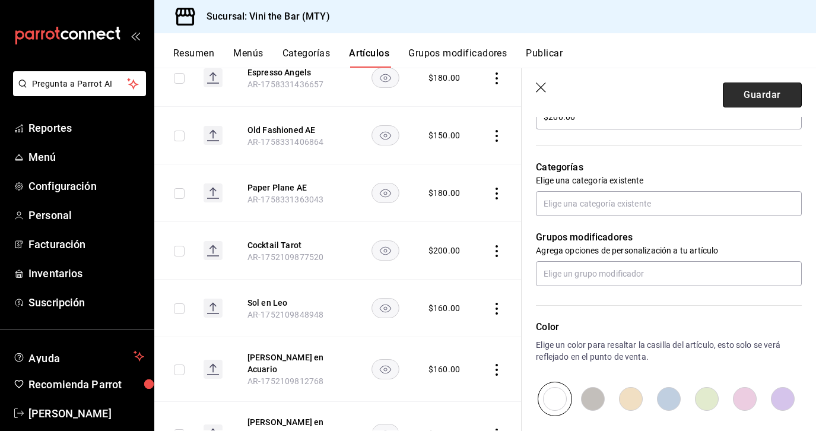
click at [774, 83] on button "Guardar" at bounding box center [762, 94] width 79 height 25
click at [773, 100] on div "Guardar" at bounding box center [762, 94] width 79 height 25
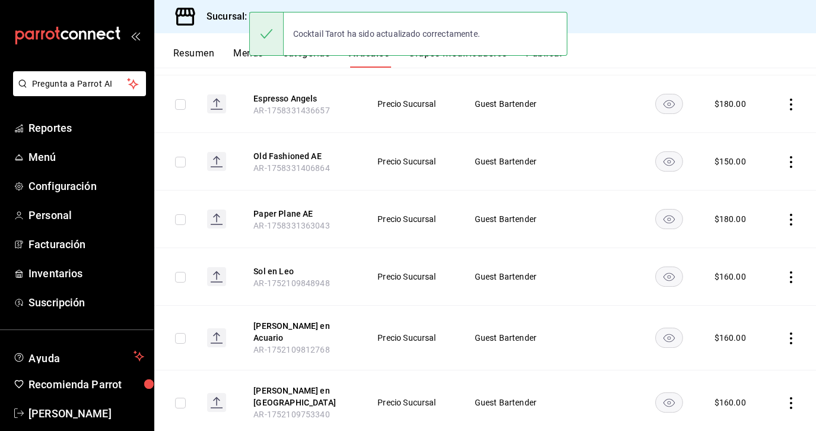
scroll to position [236, 0]
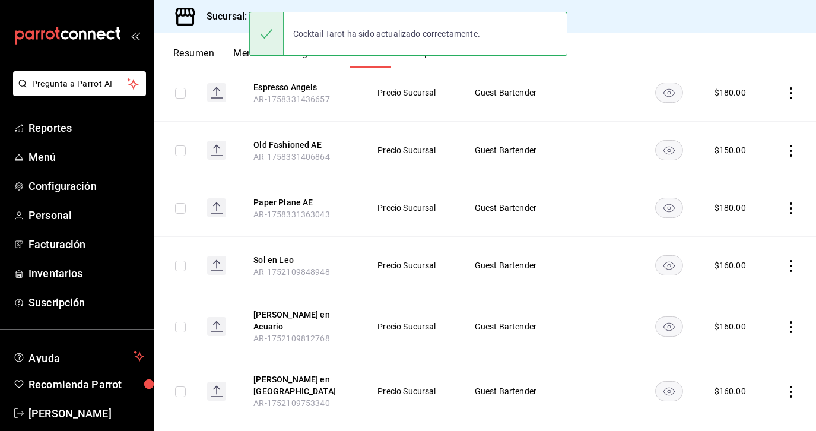
click at [789, 260] on icon "actions" at bounding box center [791, 266] width 12 height 12
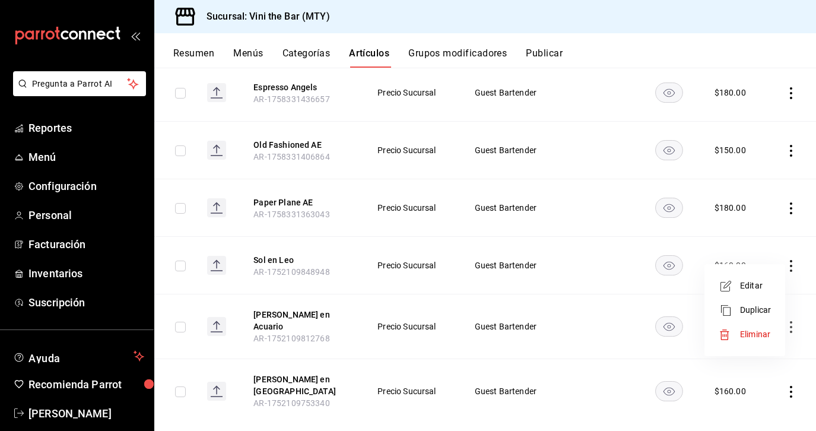
click at [755, 291] on span "Editar" at bounding box center [755, 285] width 31 height 12
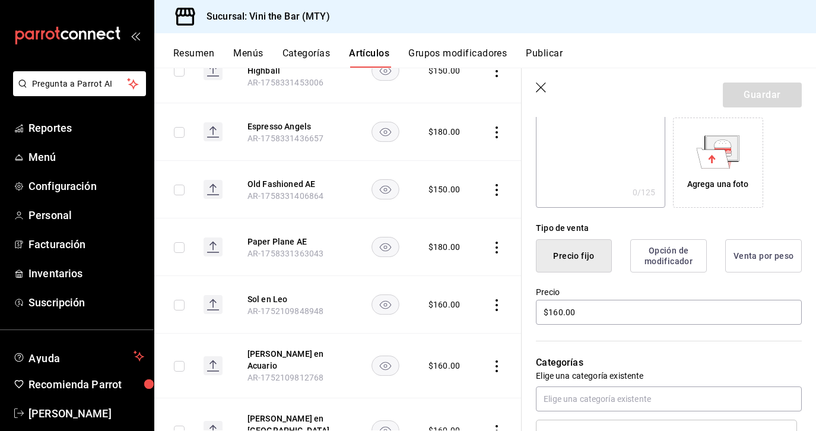
scroll to position [281, 0]
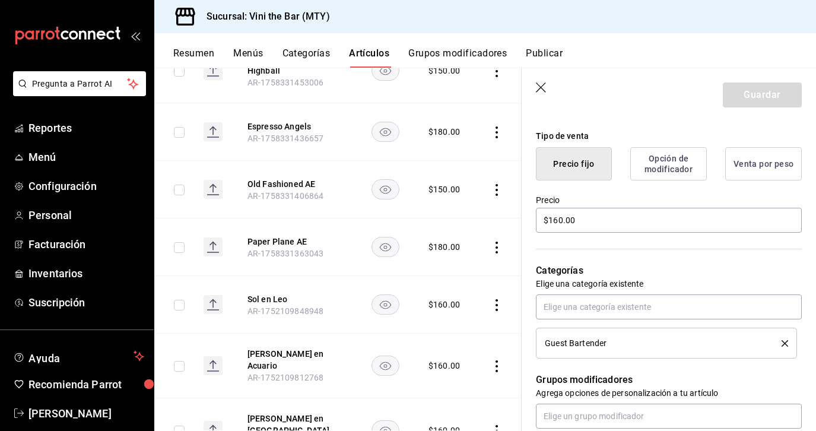
click at [783, 341] on icon "delete" at bounding box center [784, 343] width 7 height 7
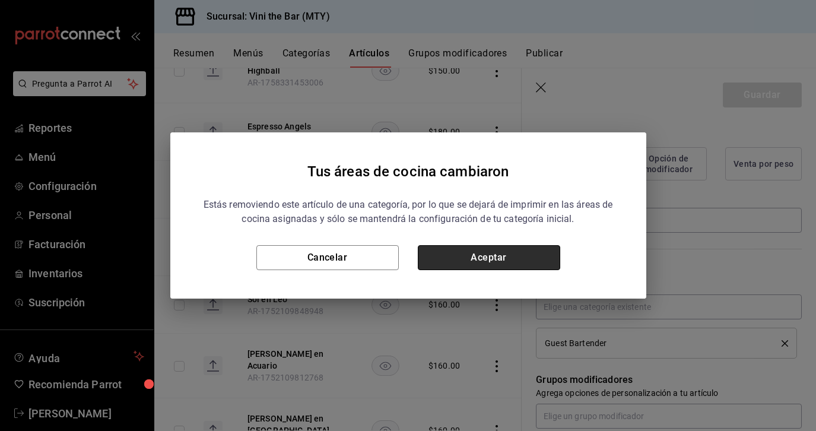
click at [508, 261] on button "Aceptar" at bounding box center [489, 257] width 142 height 25
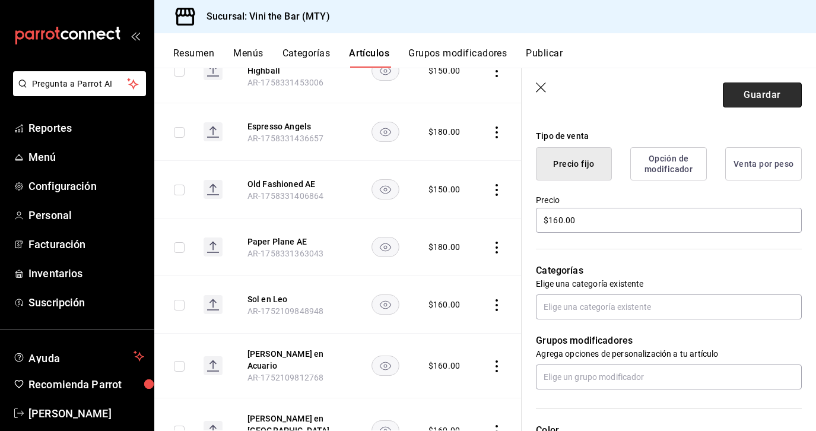
click at [776, 91] on button "Guardar" at bounding box center [762, 94] width 79 height 25
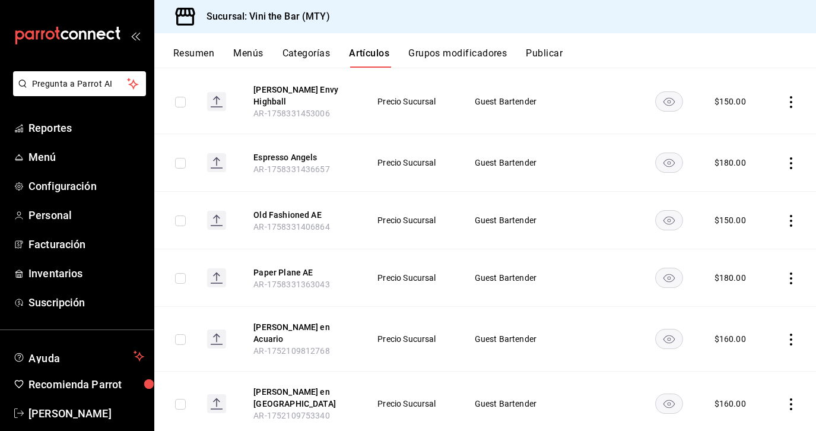
scroll to position [169, 0]
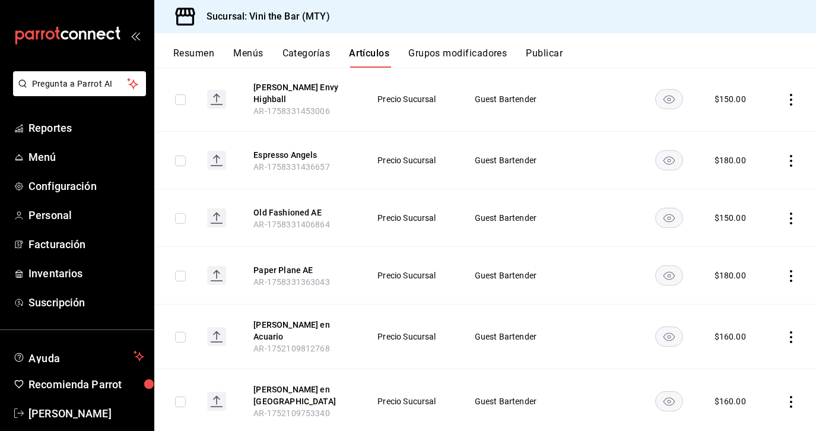
click at [798, 328] on td at bounding box center [791, 336] width 50 height 65
click at [794, 331] on icon "actions" at bounding box center [791, 337] width 12 height 12
click at [755, 348] on span "Editar" at bounding box center [755, 351] width 31 height 12
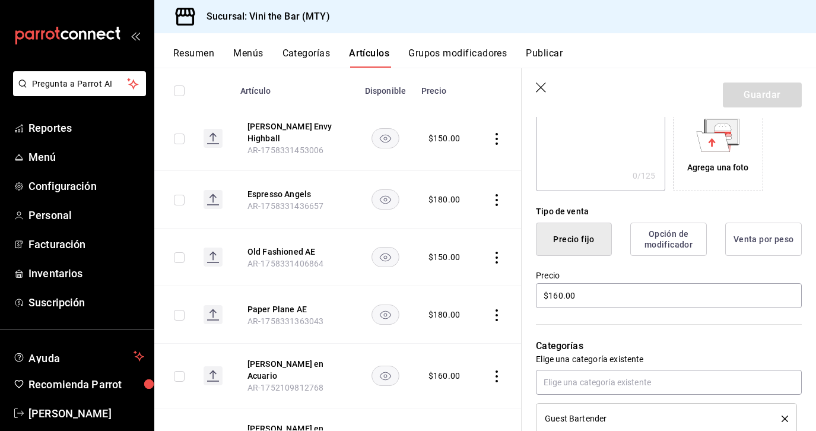
scroll to position [221, 0]
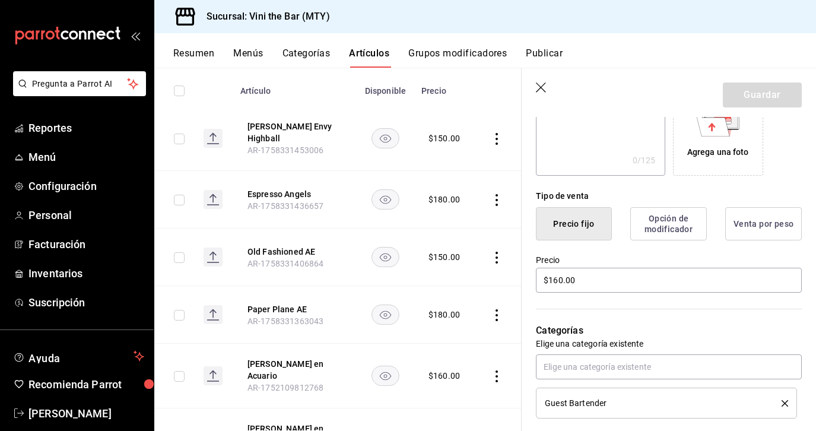
click at [784, 401] on icon "delete" at bounding box center [784, 403] width 7 height 7
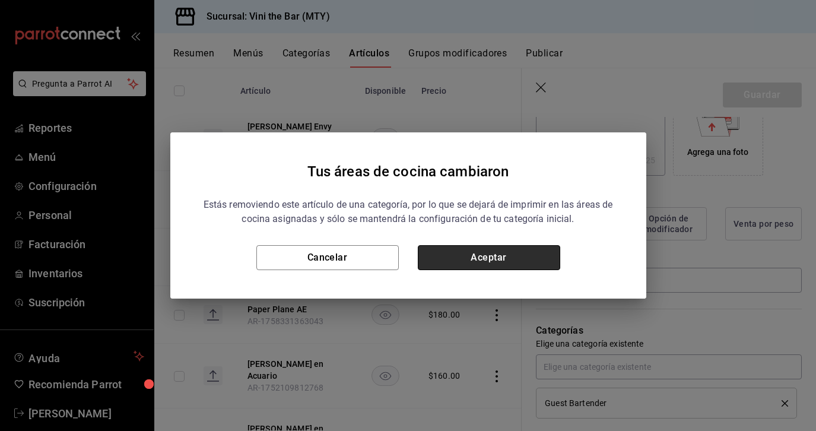
click at [519, 260] on button "Aceptar" at bounding box center [489, 257] width 142 height 25
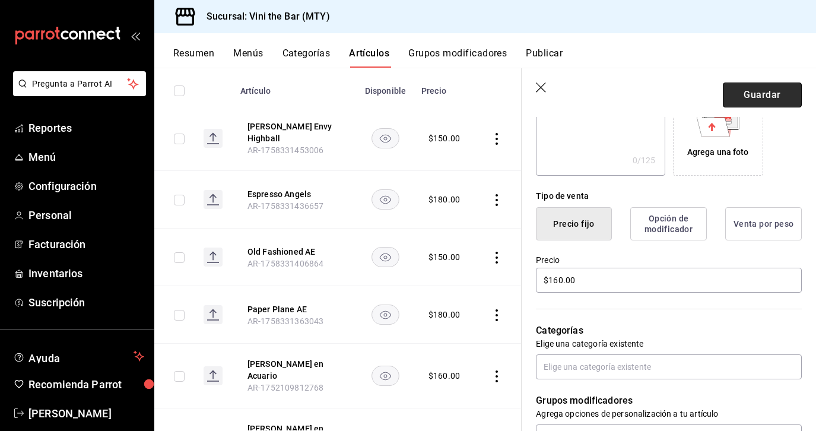
click at [774, 99] on button "Guardar" at bounding box center [762, 94] width 79 height 25
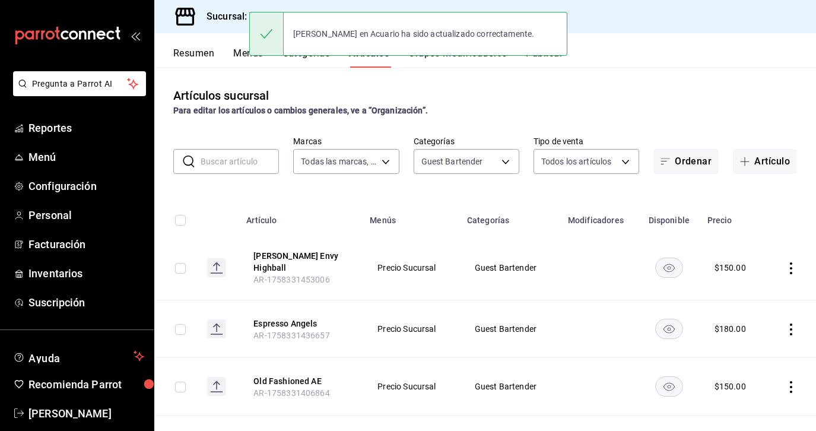
scroll to position [121, 0]
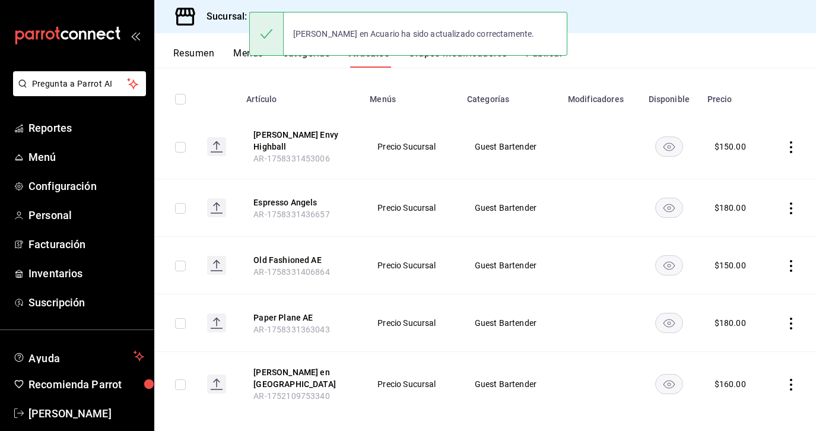
click at [789, 379] on icon "actions" at bounding box center [791, 385] width 12 height 12
click at [745, 355] on span "Editar" at bounding box center [755, 351] width 31 height 12
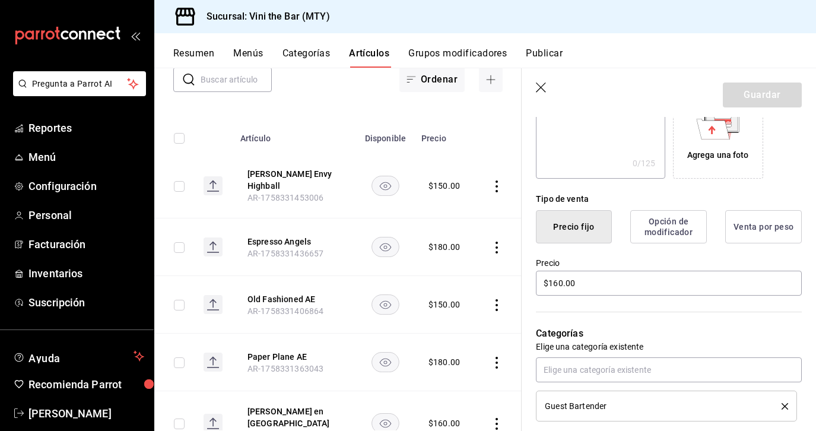
scroll to position [248, 0]
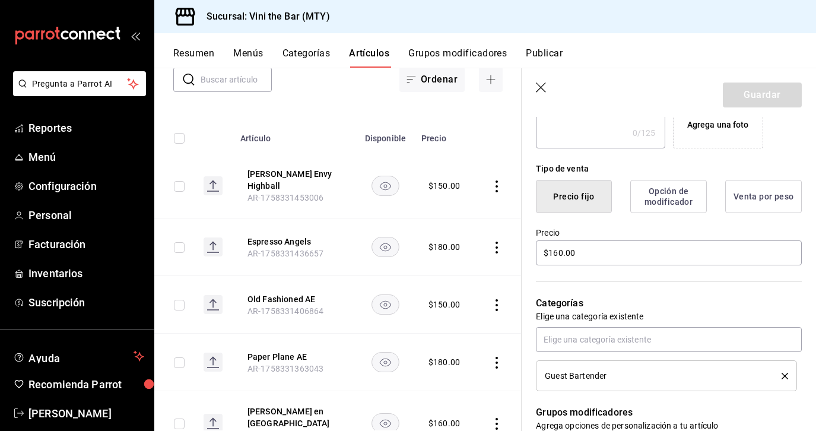
click at [787, 379] on icon "delete" at bounding box center [784, 376] width 7 height 7
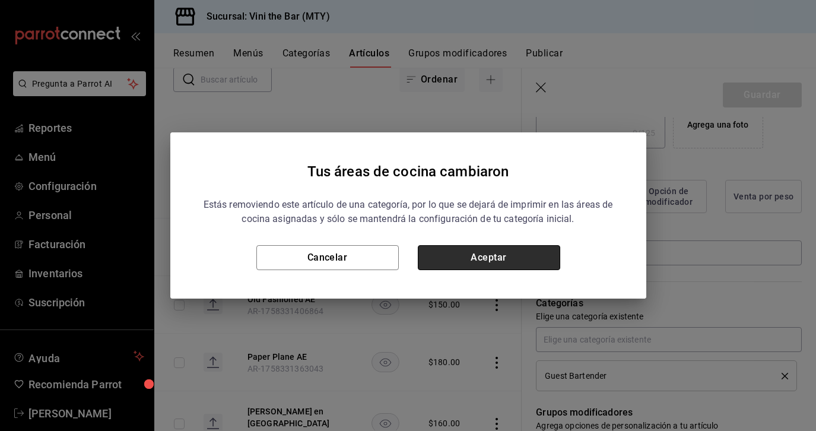
click at [478, 256] on button "Aceptar" at bounding box center [489, 257] width 142 height 25
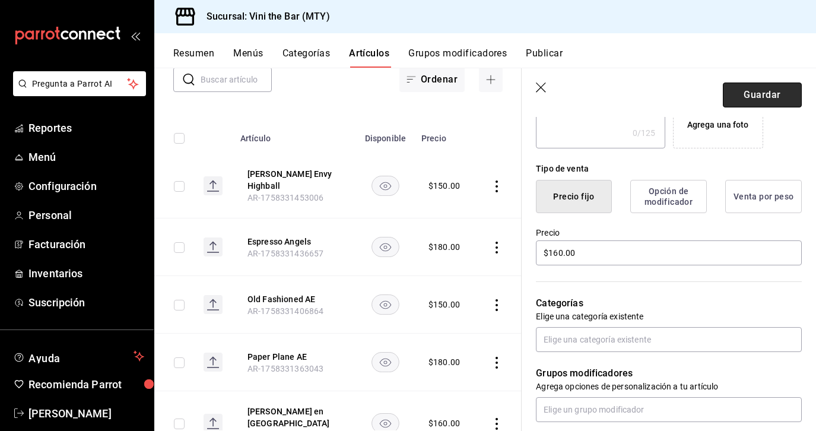
click at [752, 91] on button "Guardar" at bounding box center [762, 94] width 79 height 25
